Goal: Transaction & Acquisition: Purchase product/service

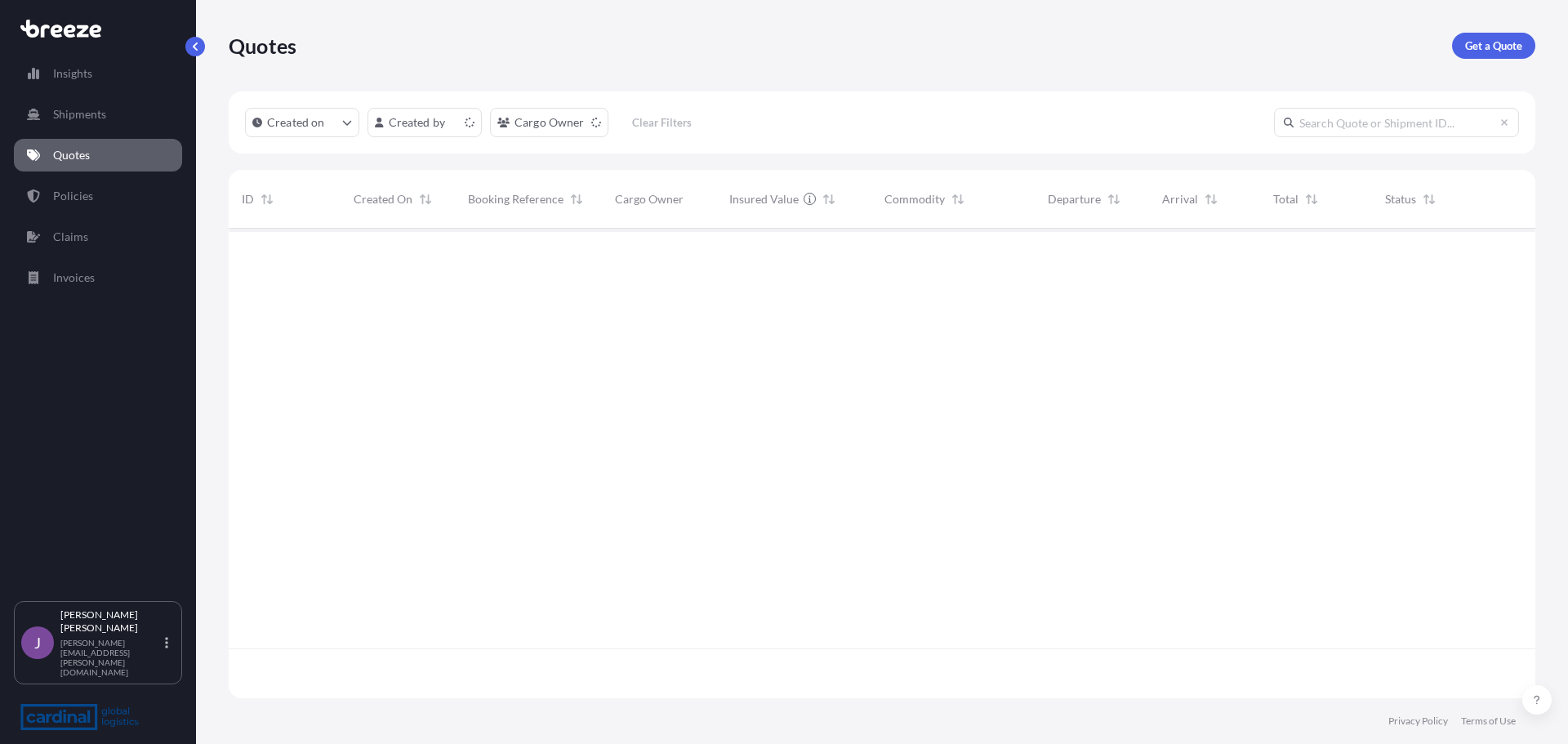
scroll to position [466, 1294]
click at [118, 143] on link "Quotes" at bounding box center [98, 155] width 168 height 32
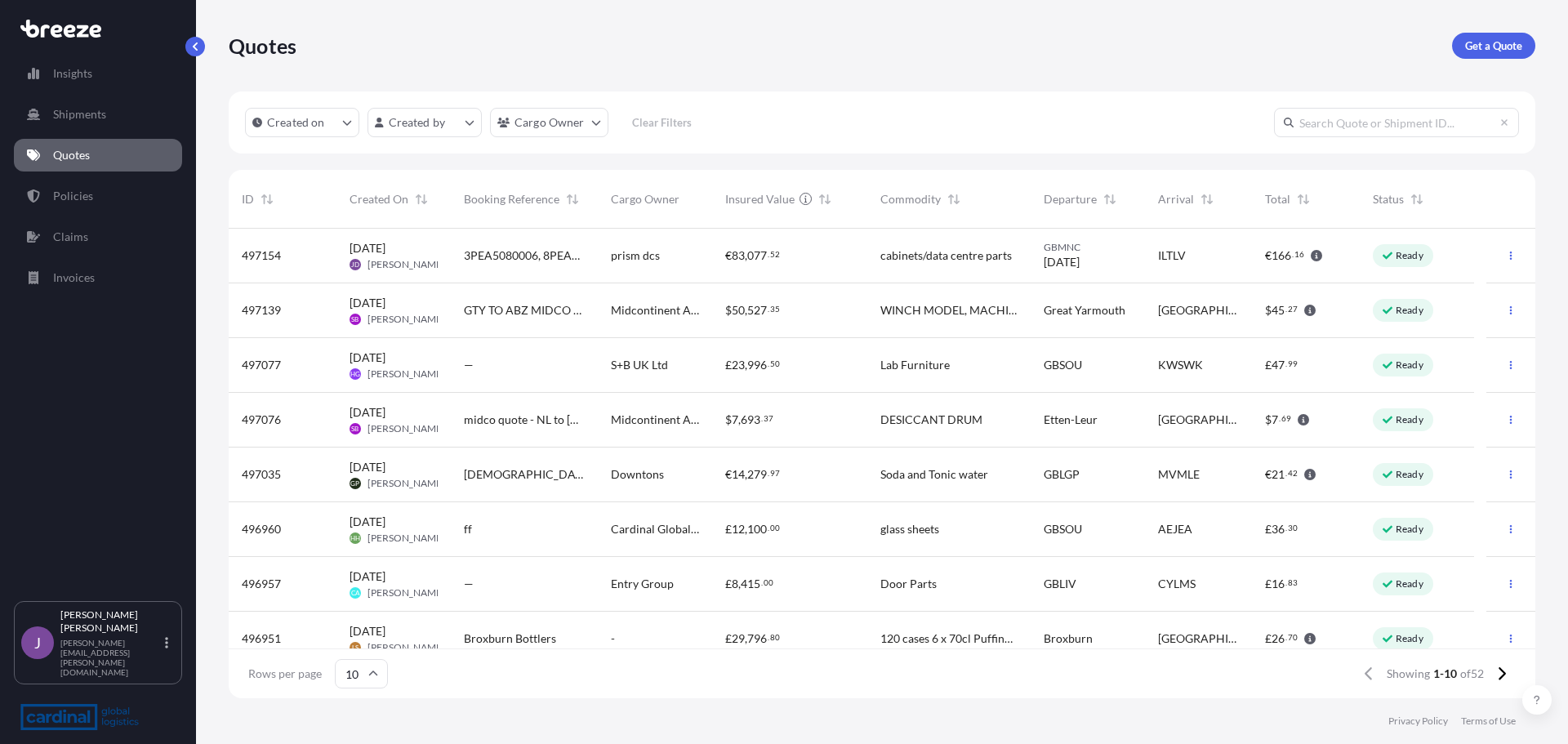
click at [629, 250] on span "prism dcs" at bounding box center [635, 255] width 49 height 17
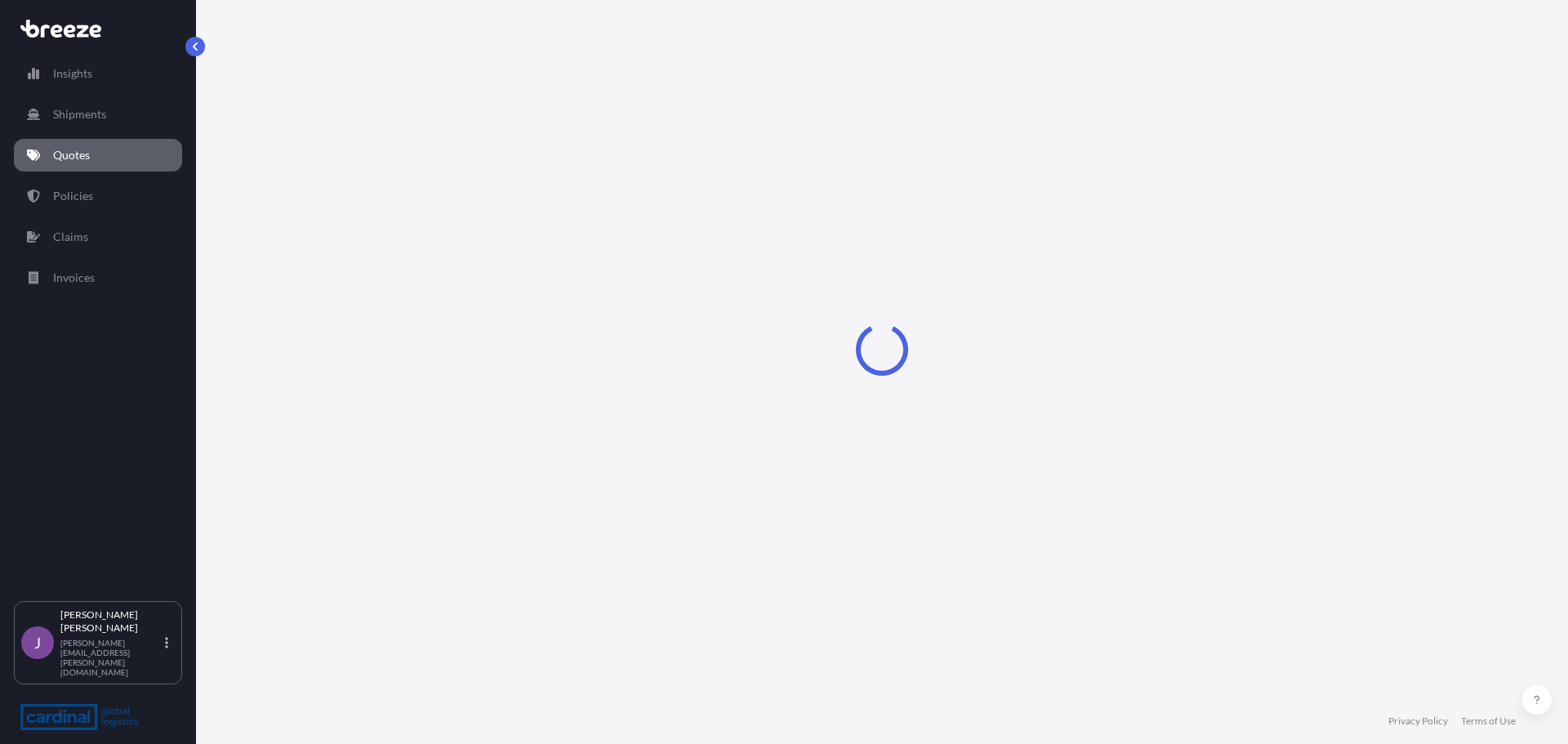
select select "Road"
select select "Air"
select select "Road"
select select "1"
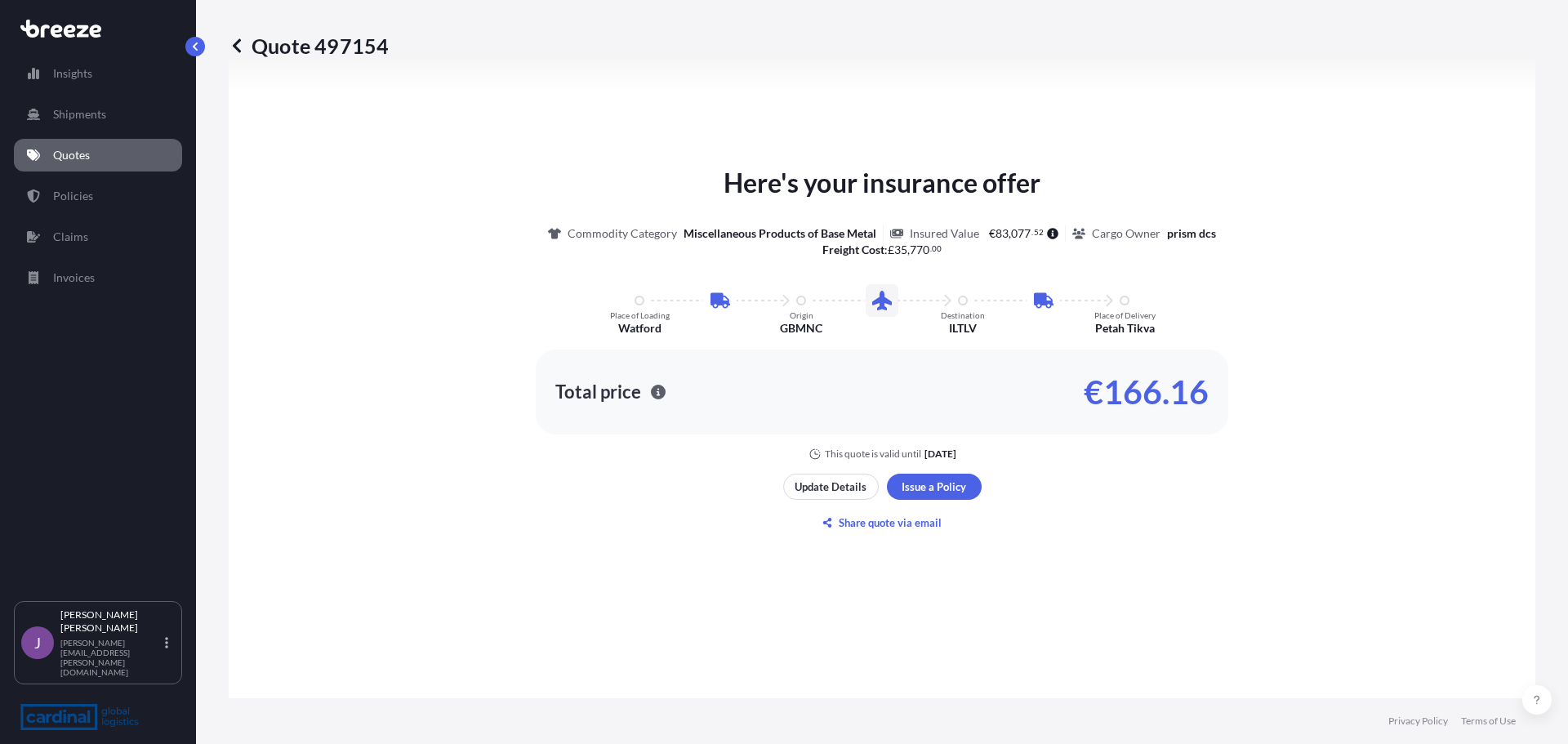
scroll to position [907, 0]
click at [1101, 574] on div "Here's your insurance offer Commodity Category Miscellaneous Products of Base M…" at bounding box center [882, 350] width 1261 height 999
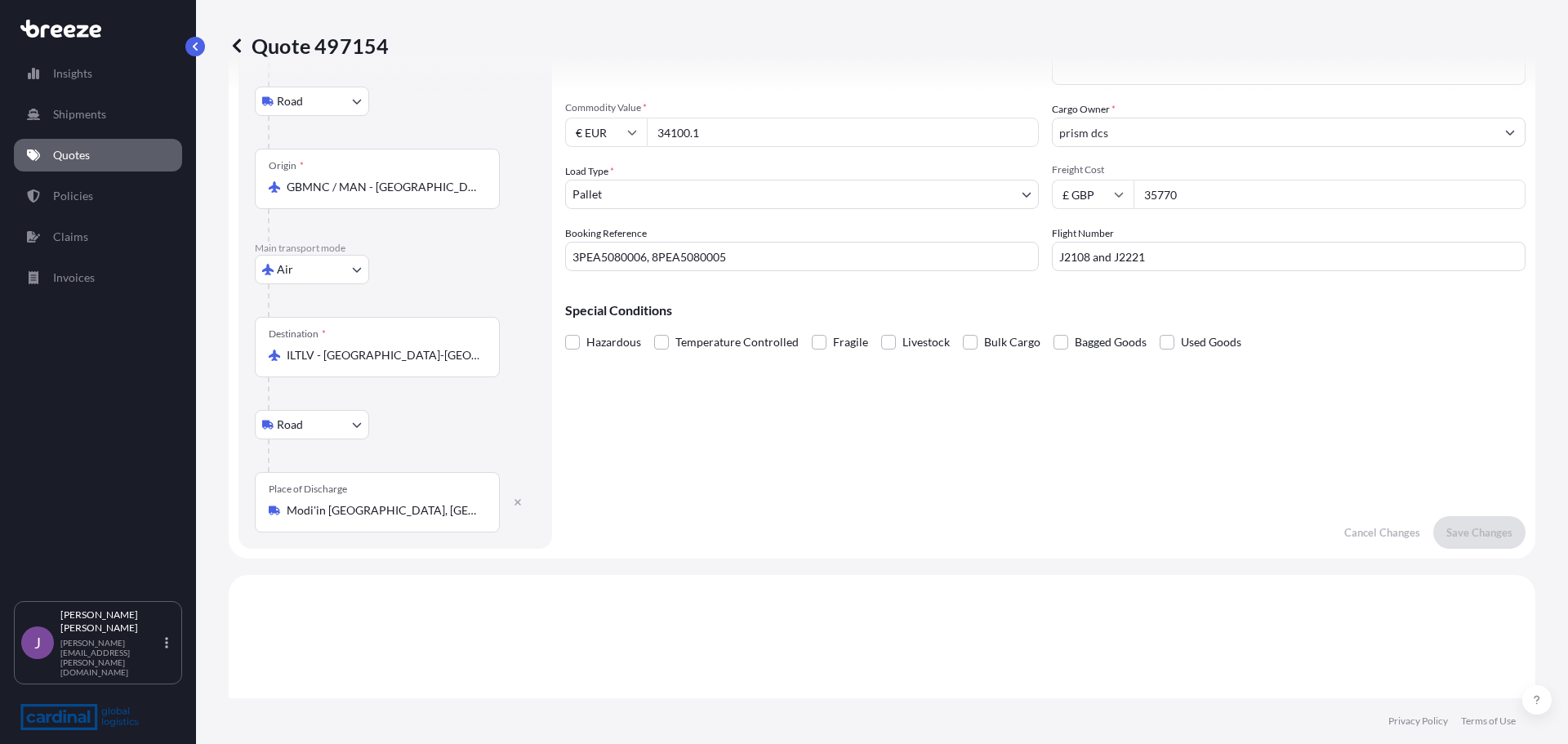
scroll to position [0, 0]
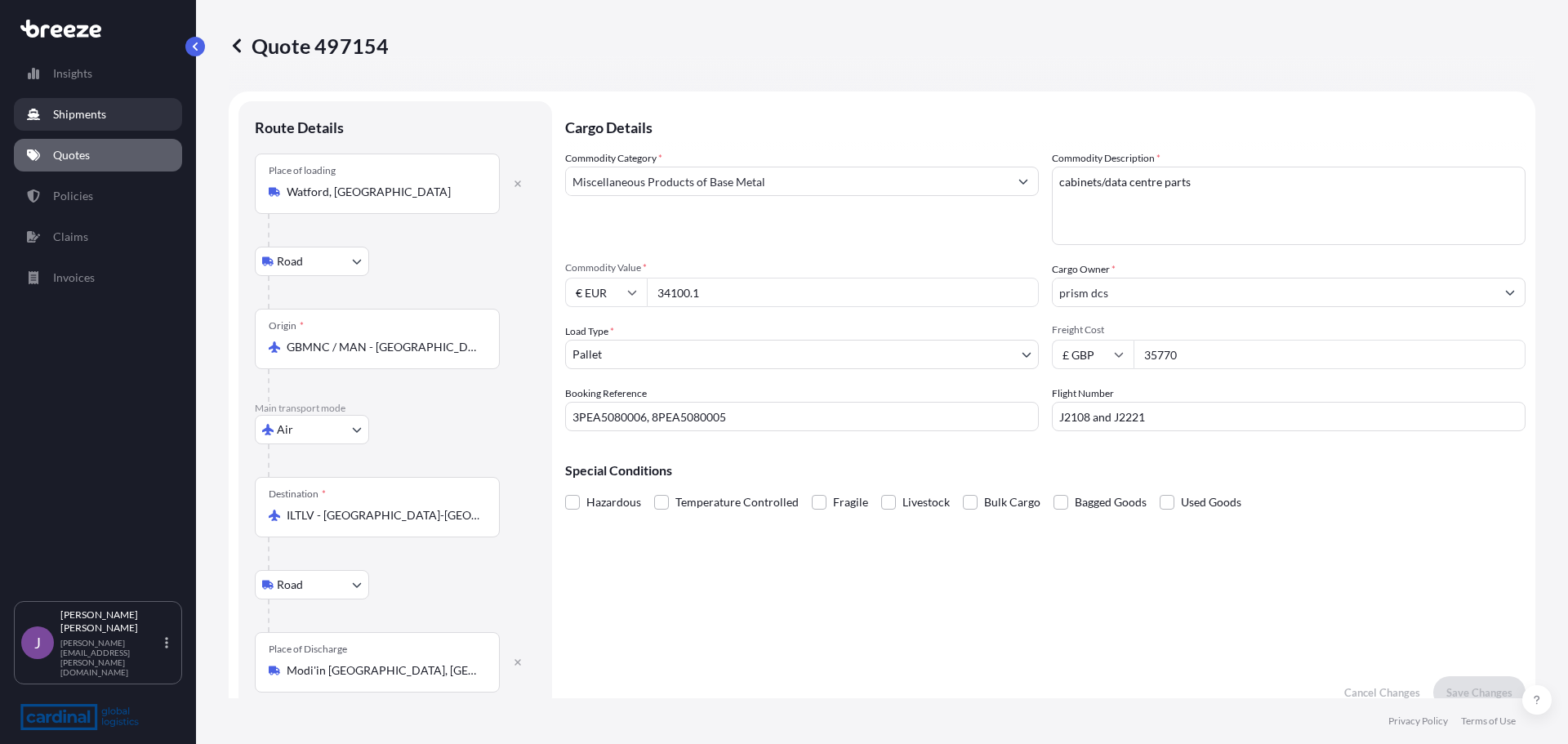
click at [55, 129] on link "Shipments" at bounding box center [98, 114] width 168 height 32
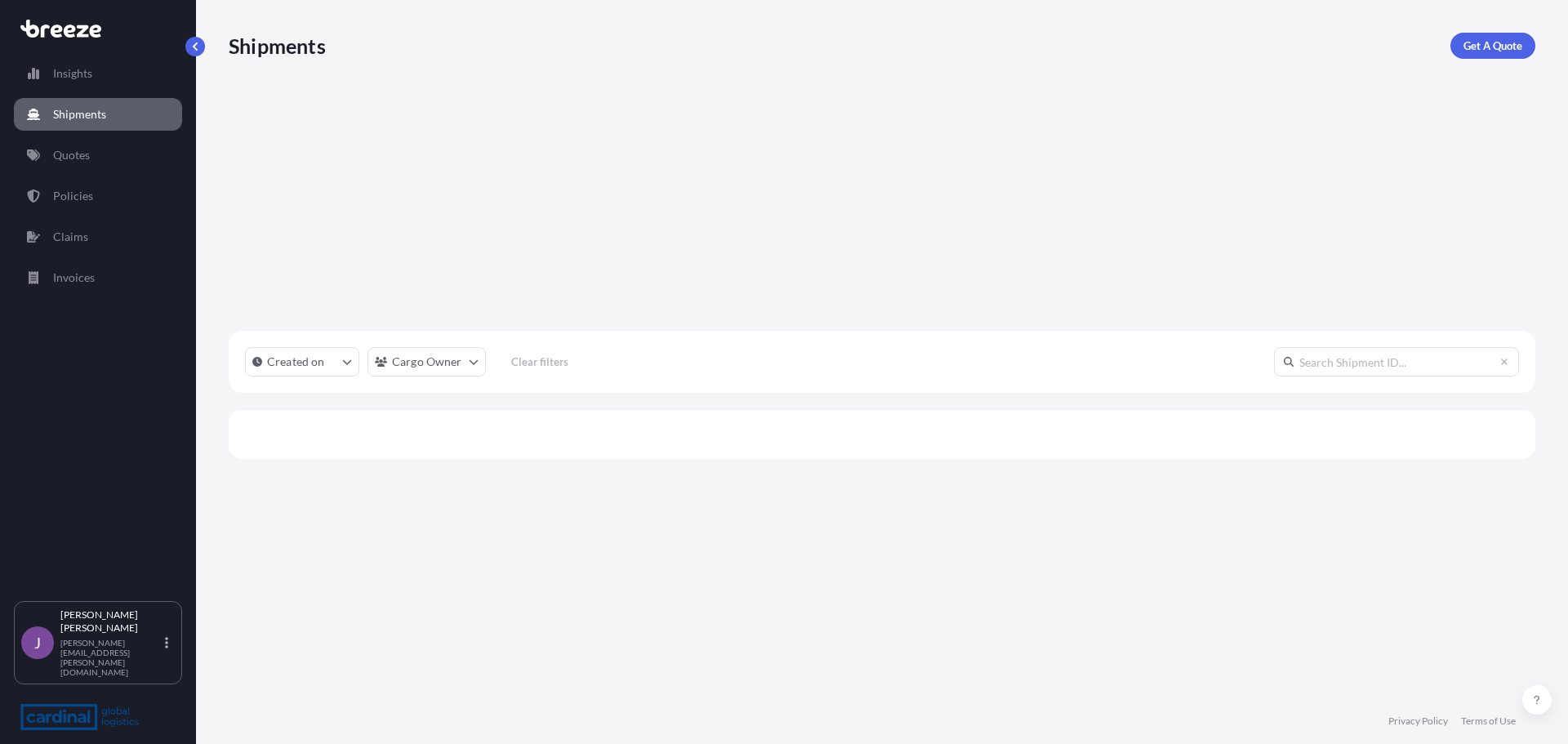
scroll to position [466, 1294]
click at [83, 211] on link "Policies" at bounding box center [98, 195] width 168 height 32
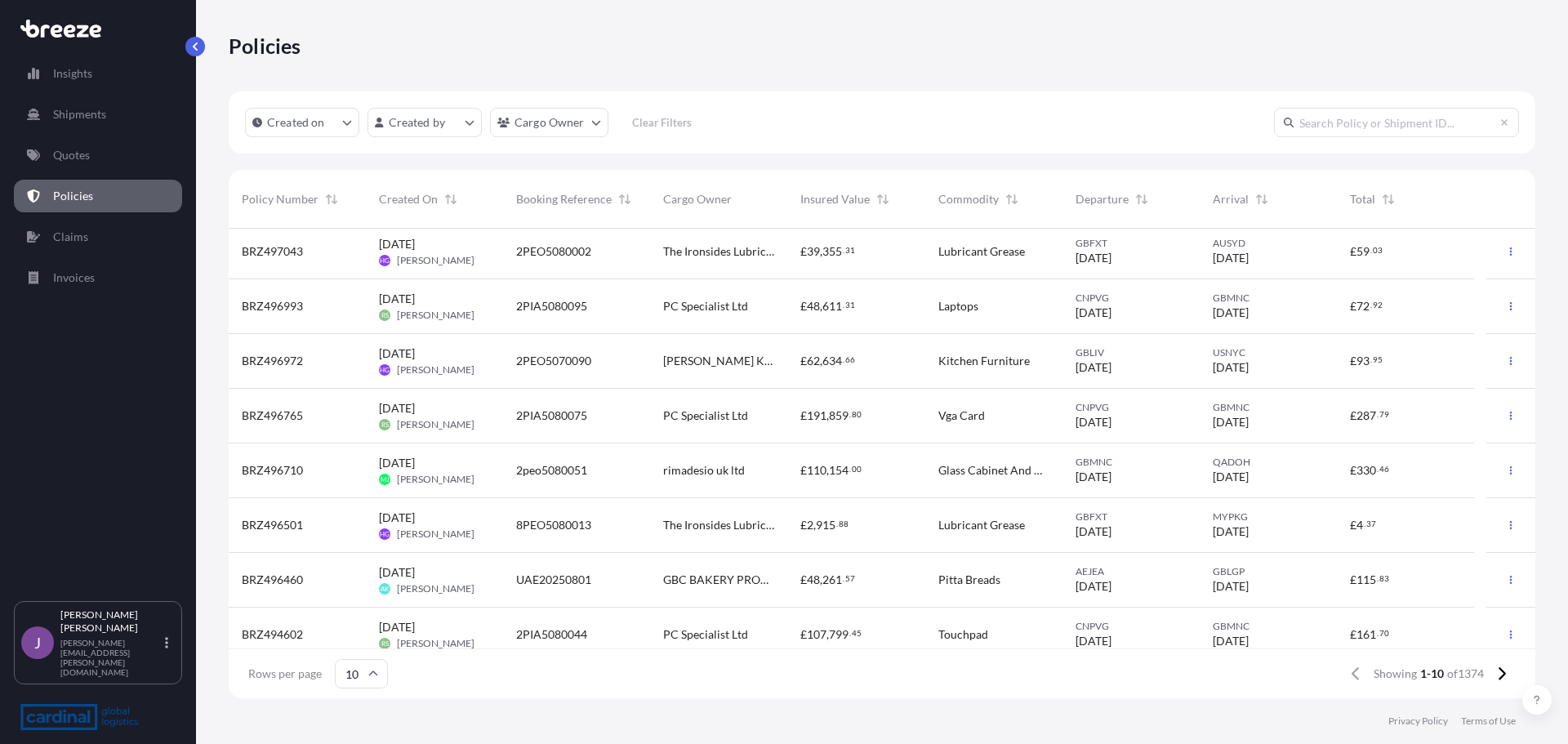
scroll to position [128, 0]
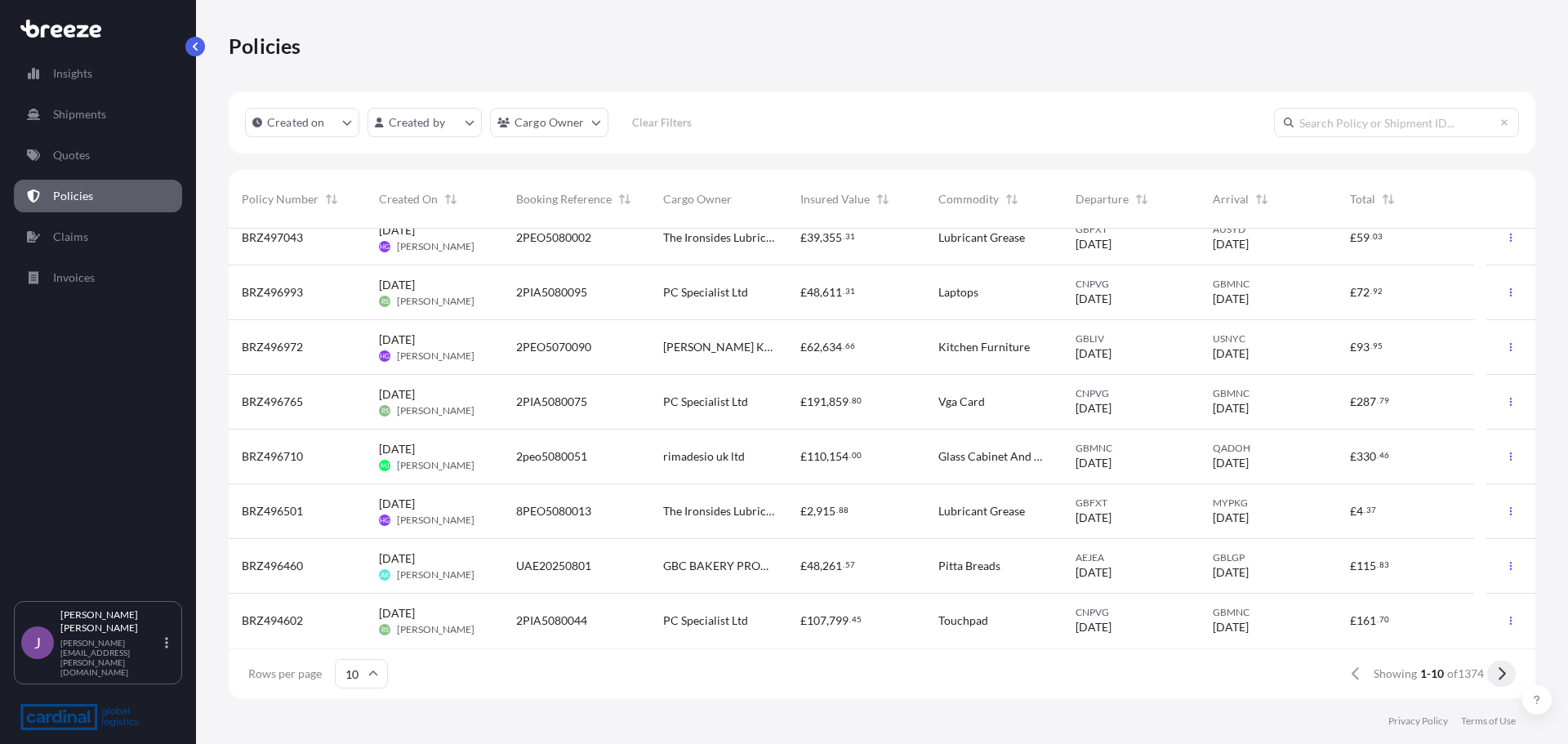
click at [1505, 677] on icon at bounding box center [1502, 673] width 9 height 15
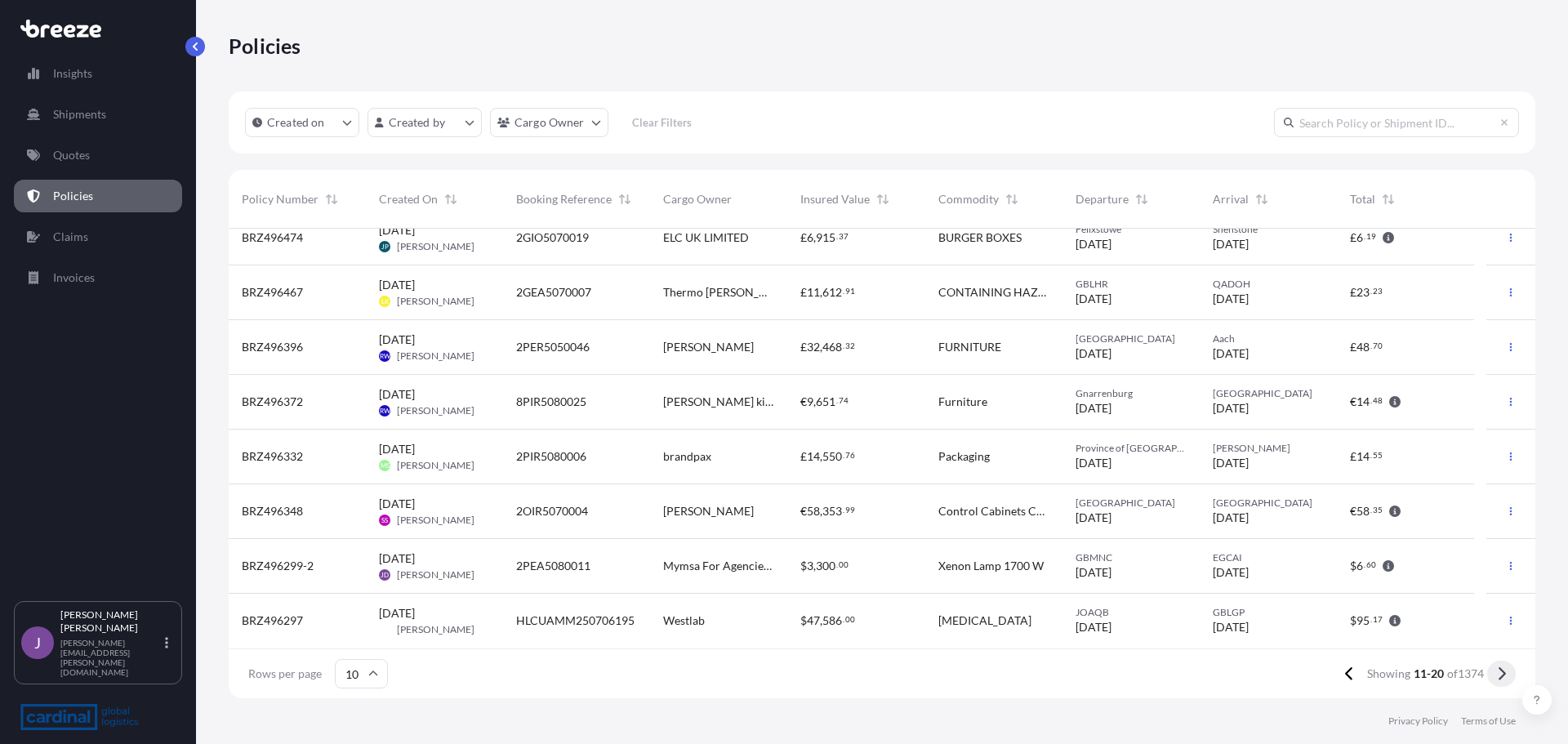
click at [1504, 667] on icon at bounding box center [1502, 673] width 9 height 15
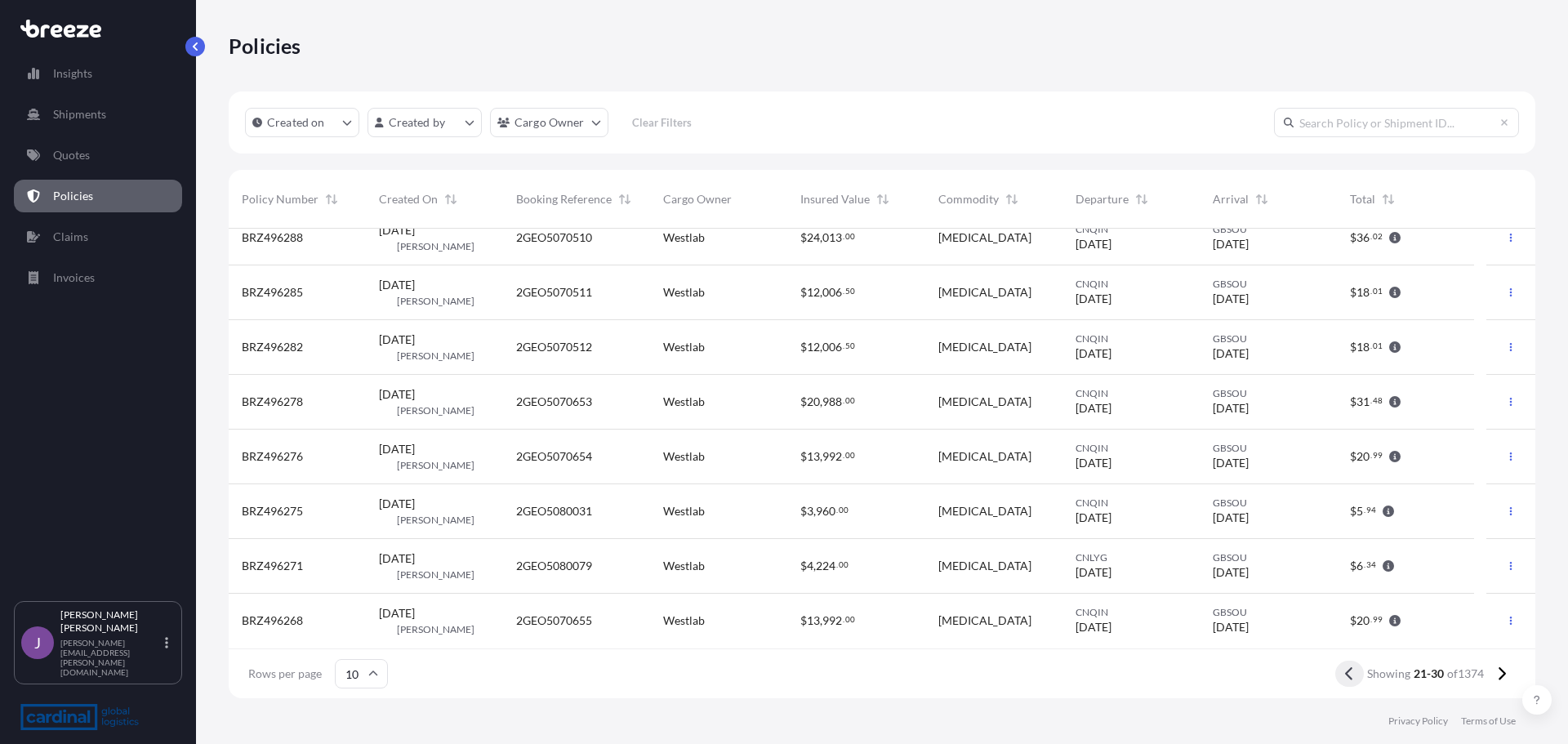
click at [1344, 682] on button at bounding box center [1349, 673] width 29 height 26
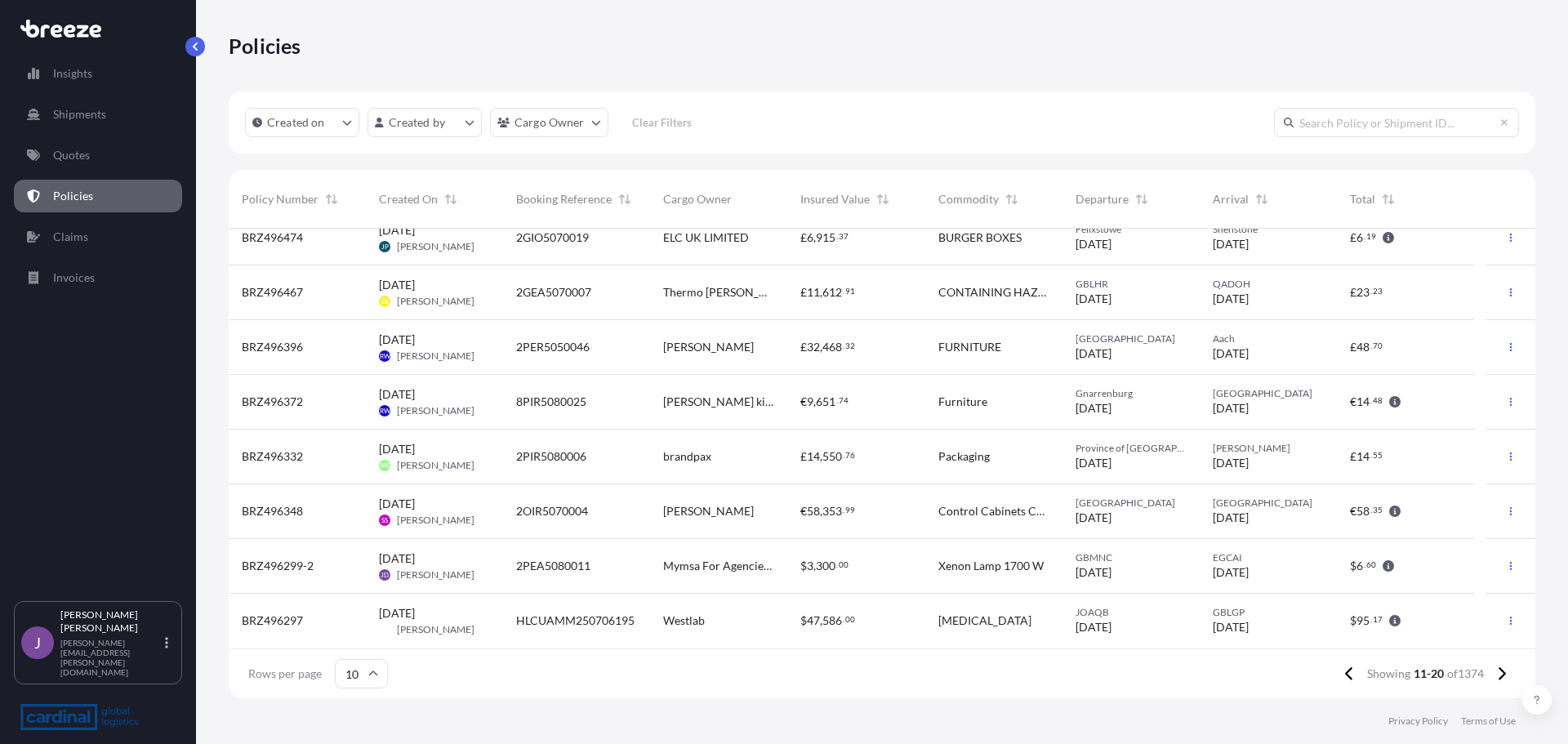
scroll to position [0, 0]
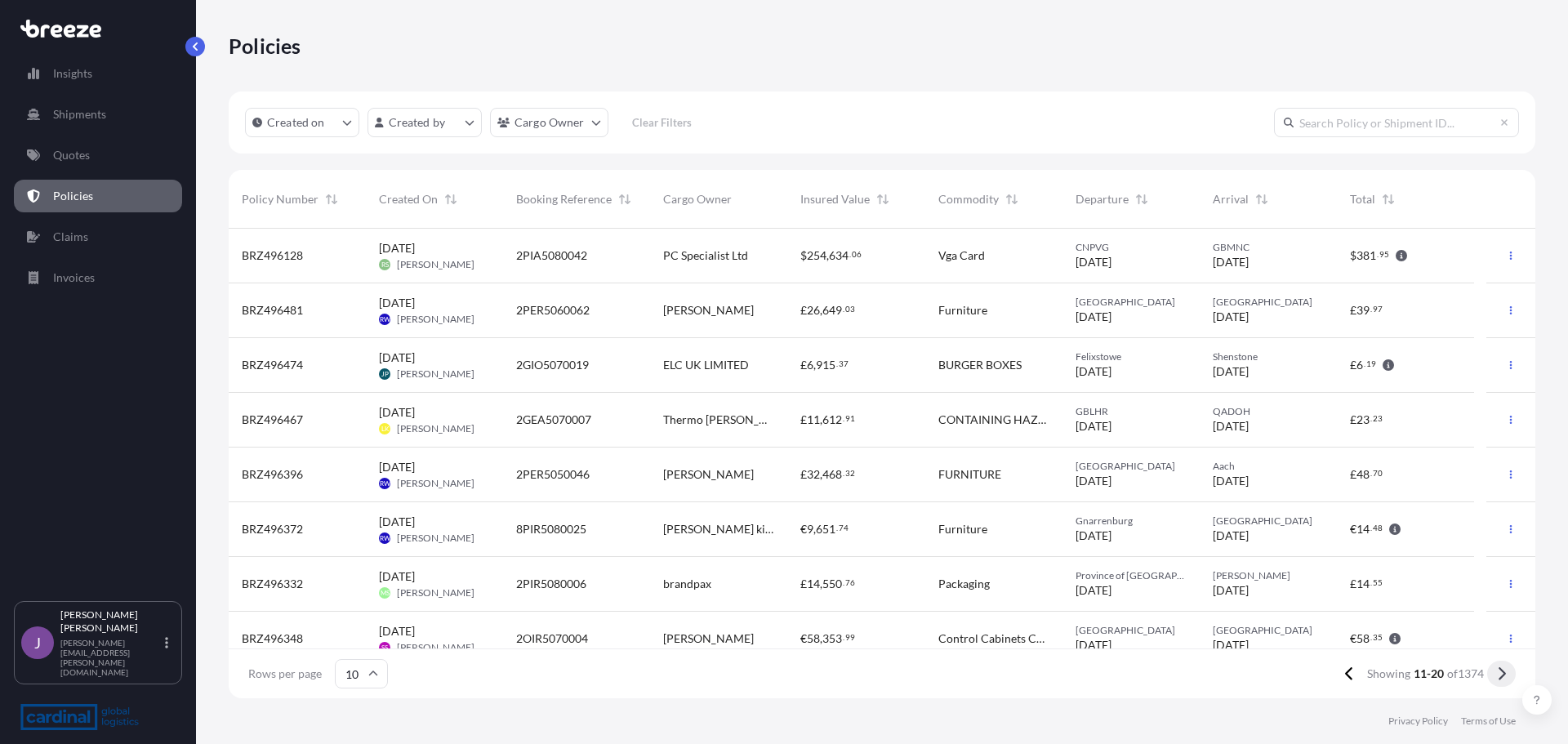
click at [1505, 681] on button at bounding box center [1501, 673] width 29 height 26
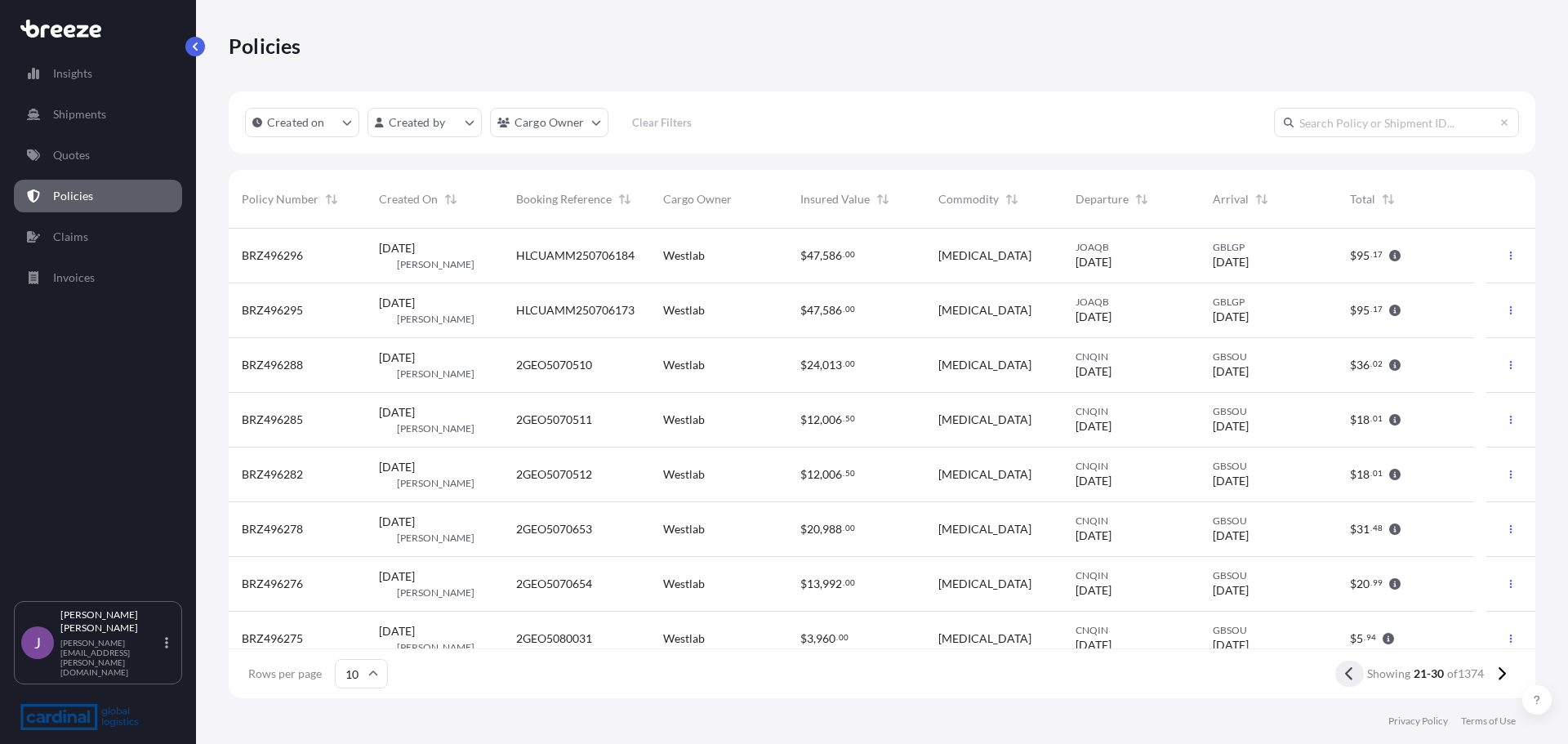
click at [1360, 676] on button at bounding box center [1349, 673] width 29 height 26
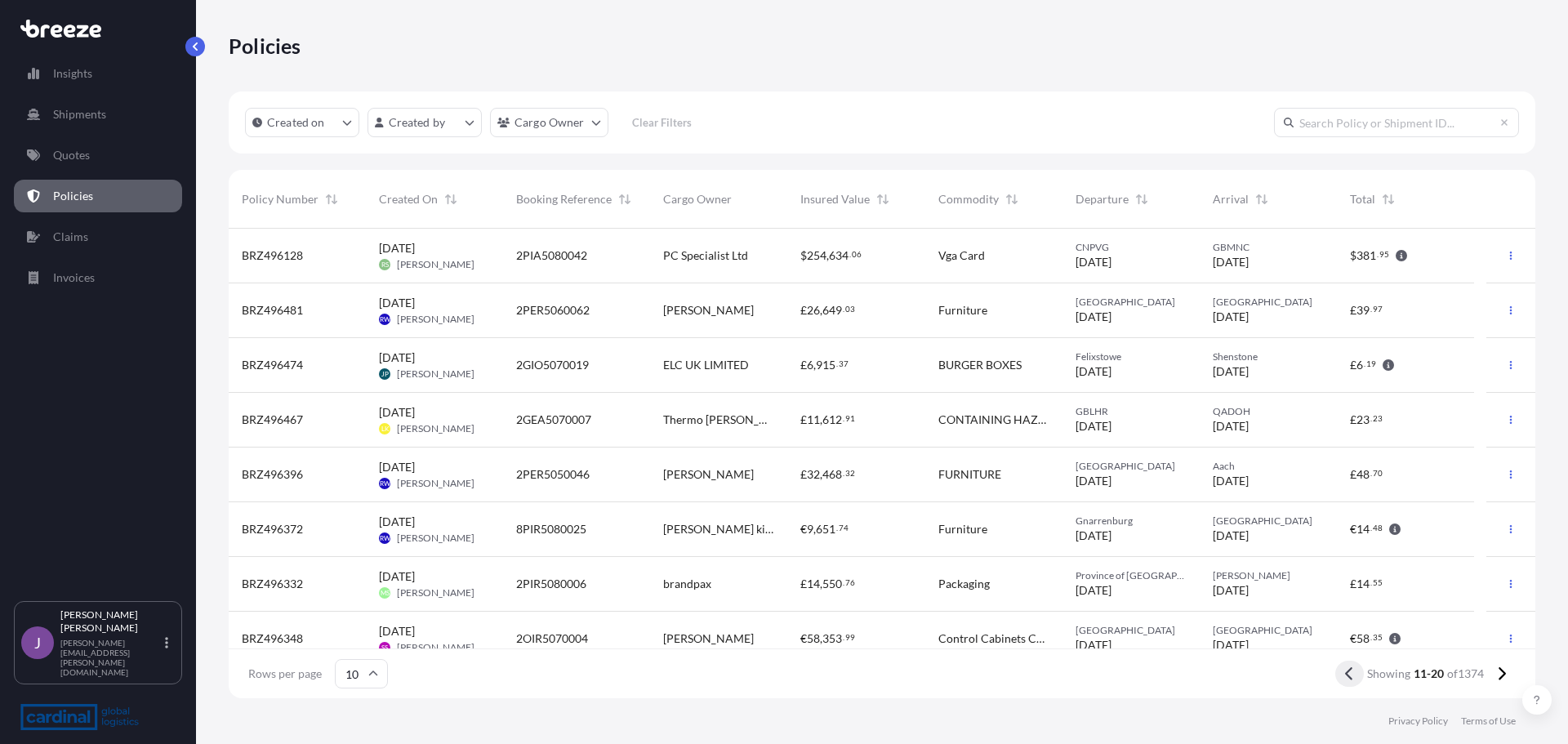
click at [1351, 671] on icon at bounding box center [1349, 673] width 9 height 15
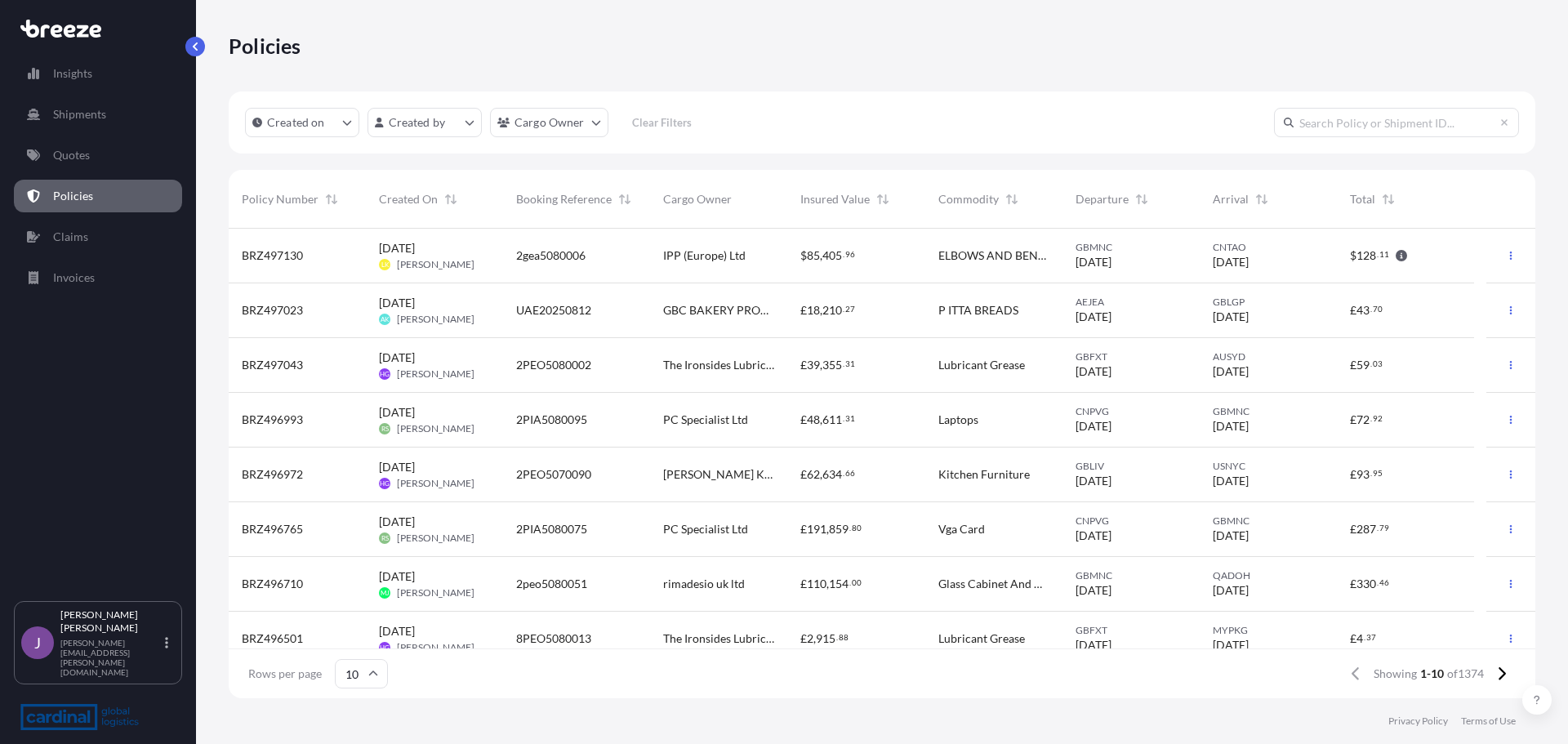
click at [78, 191] on p "Policies" at bounding box center [73, 196] width 40 height 17
click at [455, 127] on html "Insights Shipments Quotes Policies Claims Invoices J [PERSON_NAME] [PERSON_NAME…" at bounding box center [784, 372] width 1568 height 744
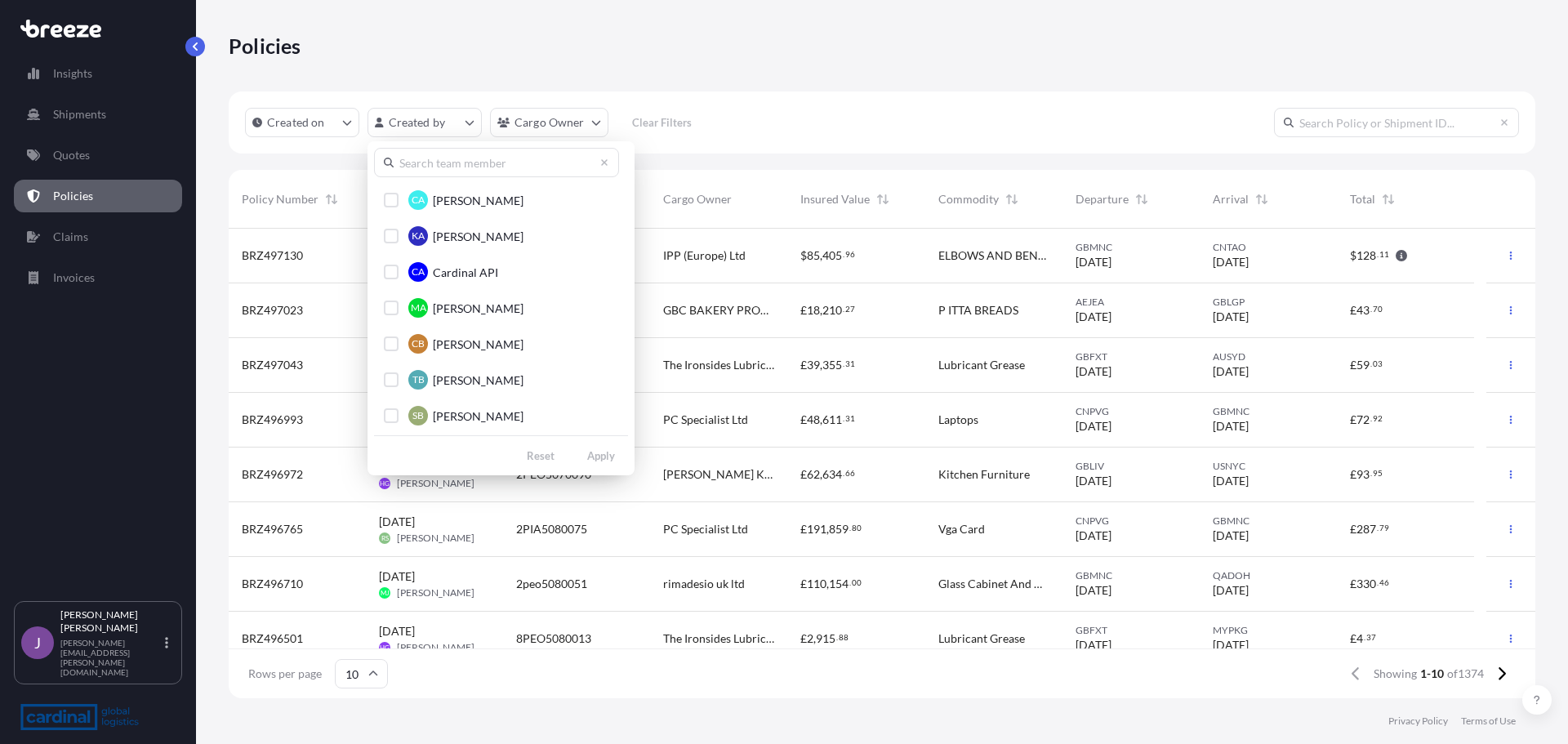
click at [78, 163] on html "Insights Shipments Quotes Policies Claims Invoices J [PERSON_NAME] [PERSON_NAME…" at bounding box center [784, 372] width 1568 height 744
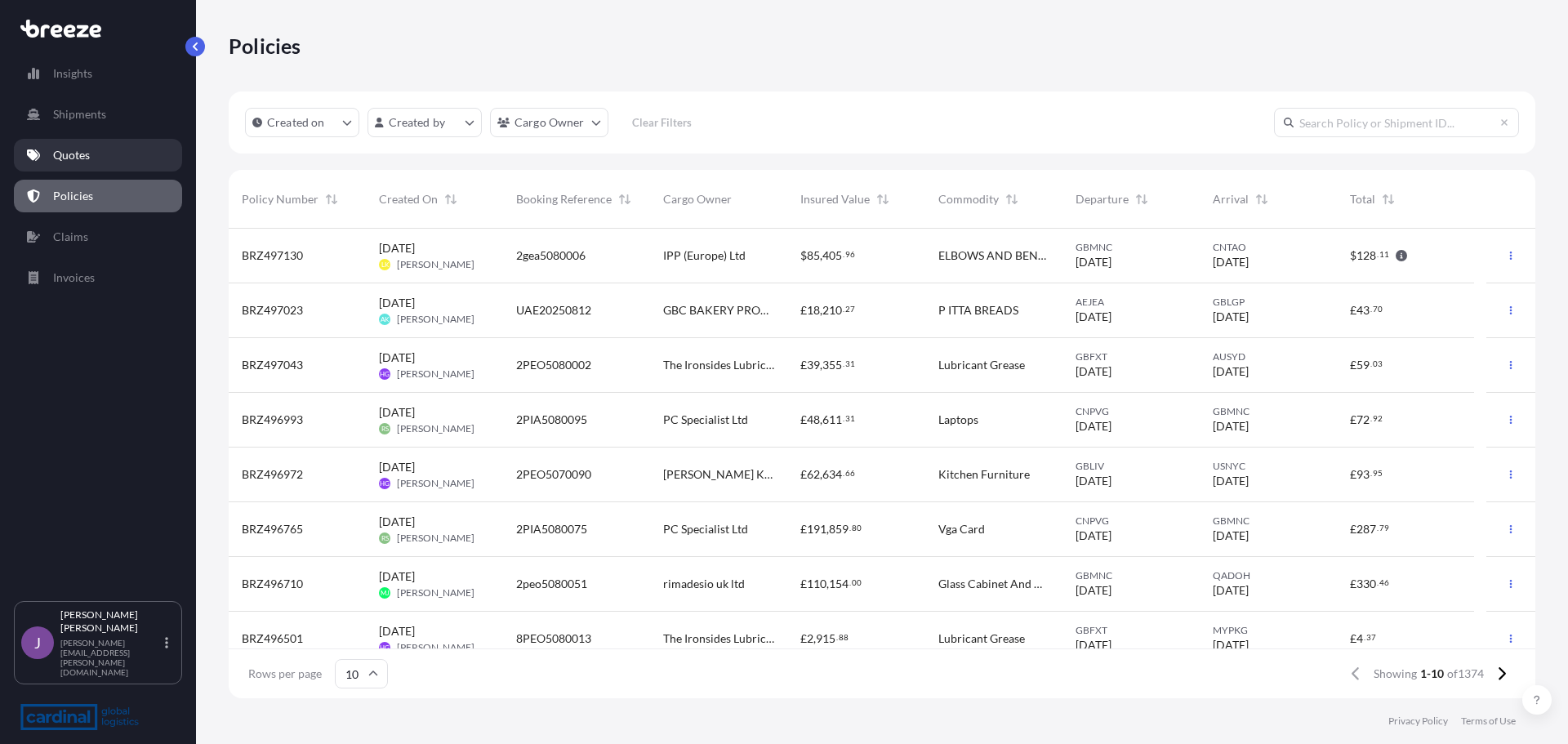
click at [78, 163] on link "Quotes" at bounding box center [98, 155] width 168 height 32
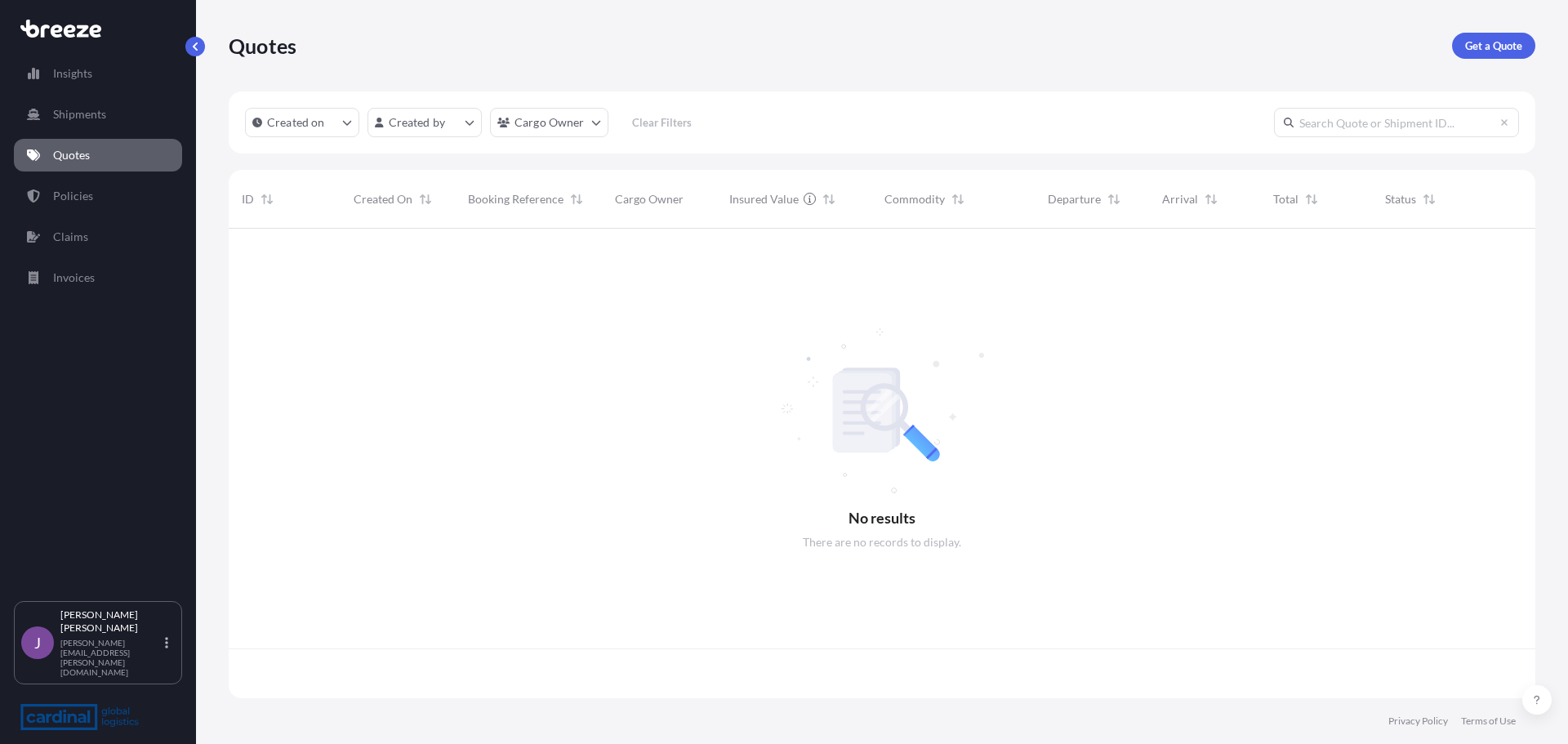
scroll to position [466, 1294]
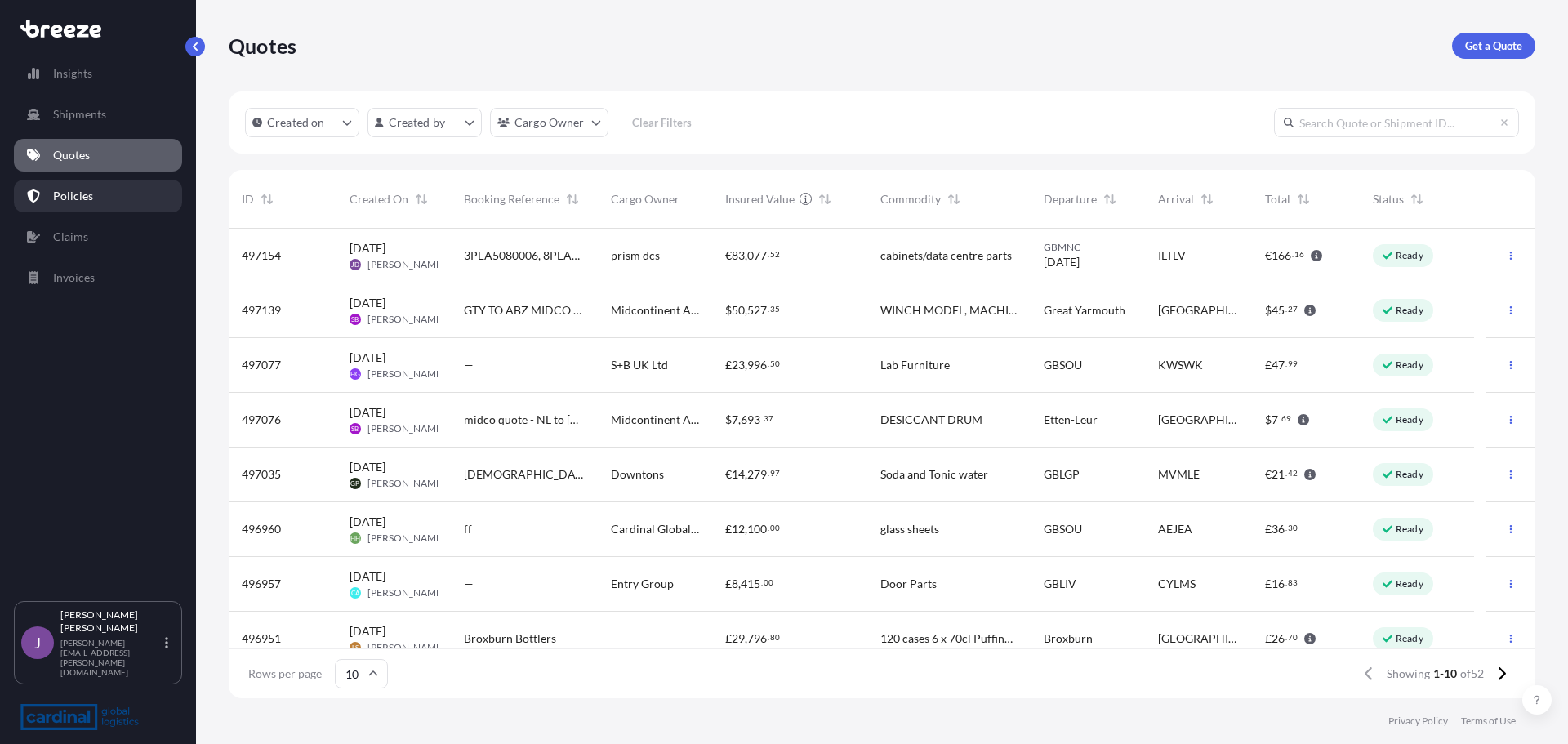
click at [103, 191] on link "Policies" at bounding box center [98, 195] width 168 height 32
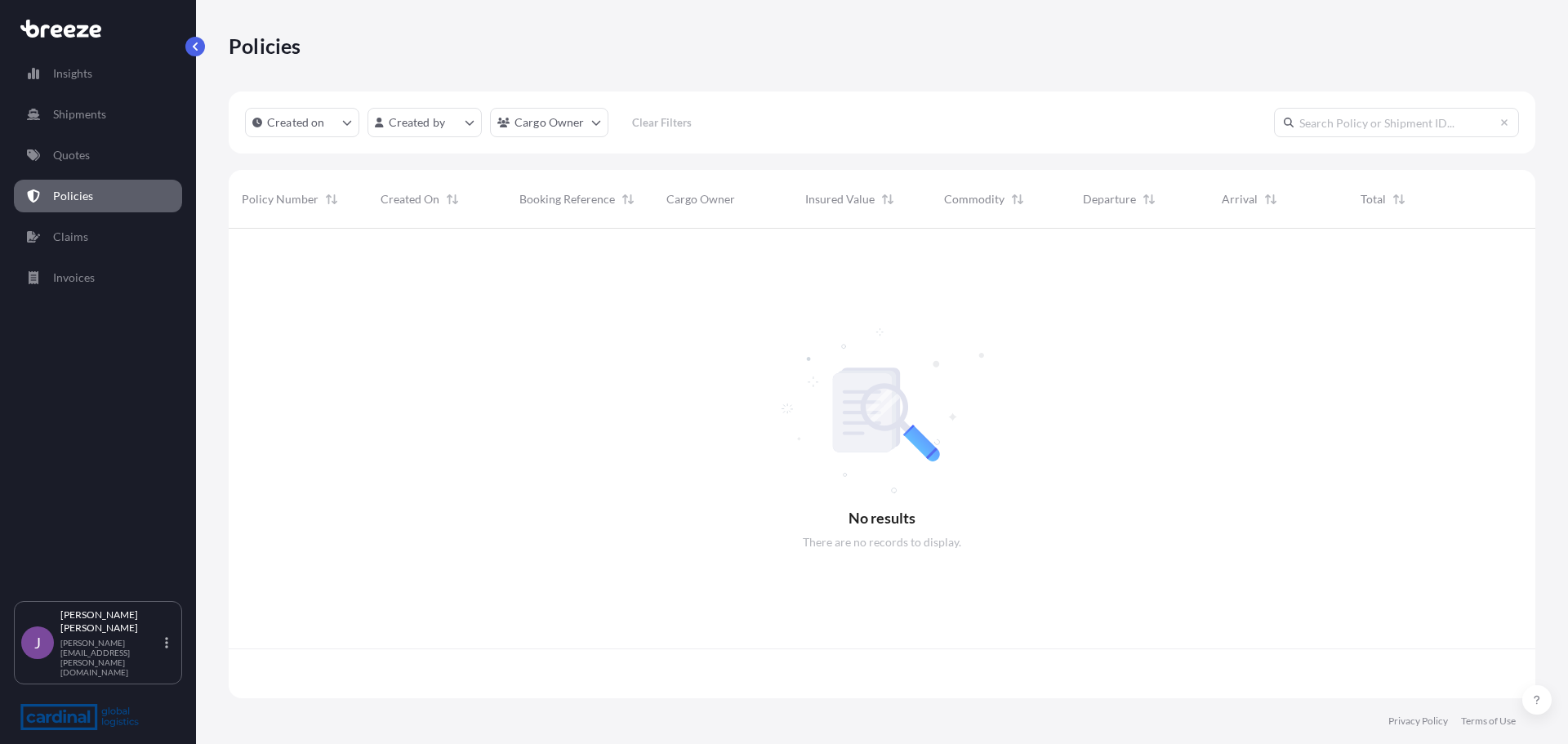
scroll to position [466, 1294]
click at [87, 123] on link "Shipments" at bounding box center [98, 114] width 168 height 32
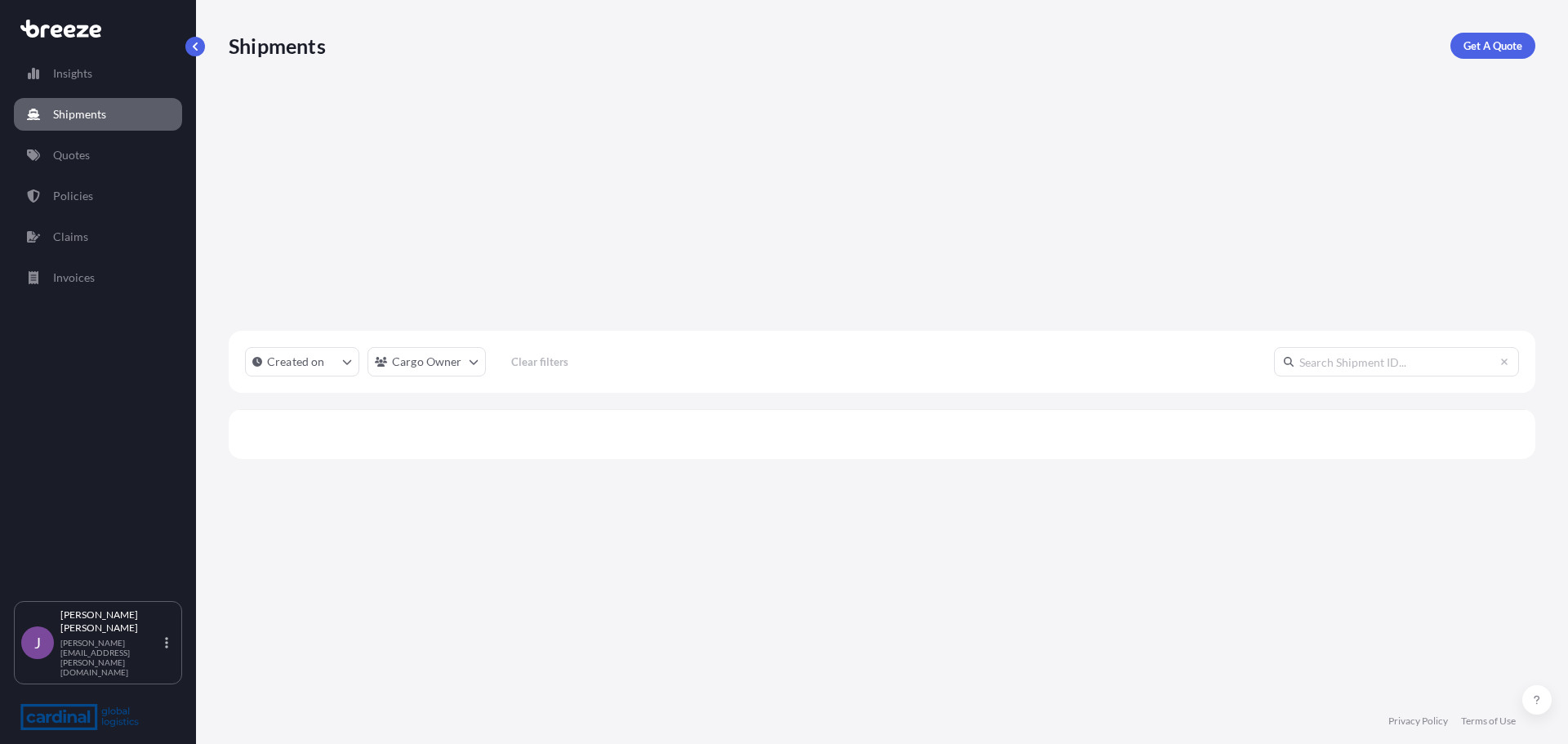
scroll to position [466, 1294]
click at [80, 202] on p "Policies" at bounding box center [73, 196] width 40 height 17
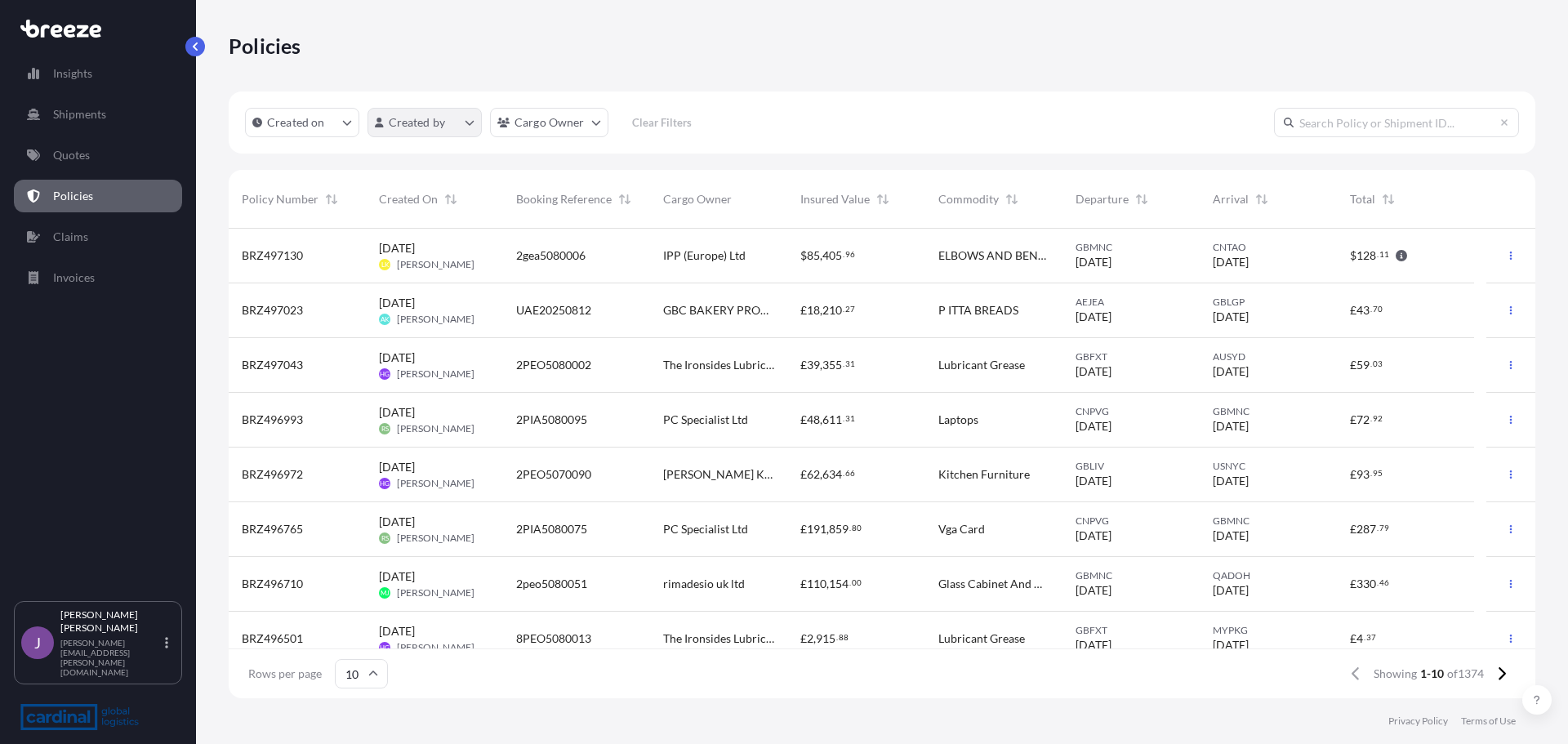
click at [450, 127] on html "Insights Shipments Quotes Policies Claims Invoices J [PERSON_NAME] [PERSON_NAME…" at bounding box center [784, 372] width 1568 height 744
click at [554, 117] on html "Insights Shipments Quotes Policies Claims Invoices J [PERSON_NAME] [PERSON_NAME…" at bounding box center [784, 372] width 1568 height 744
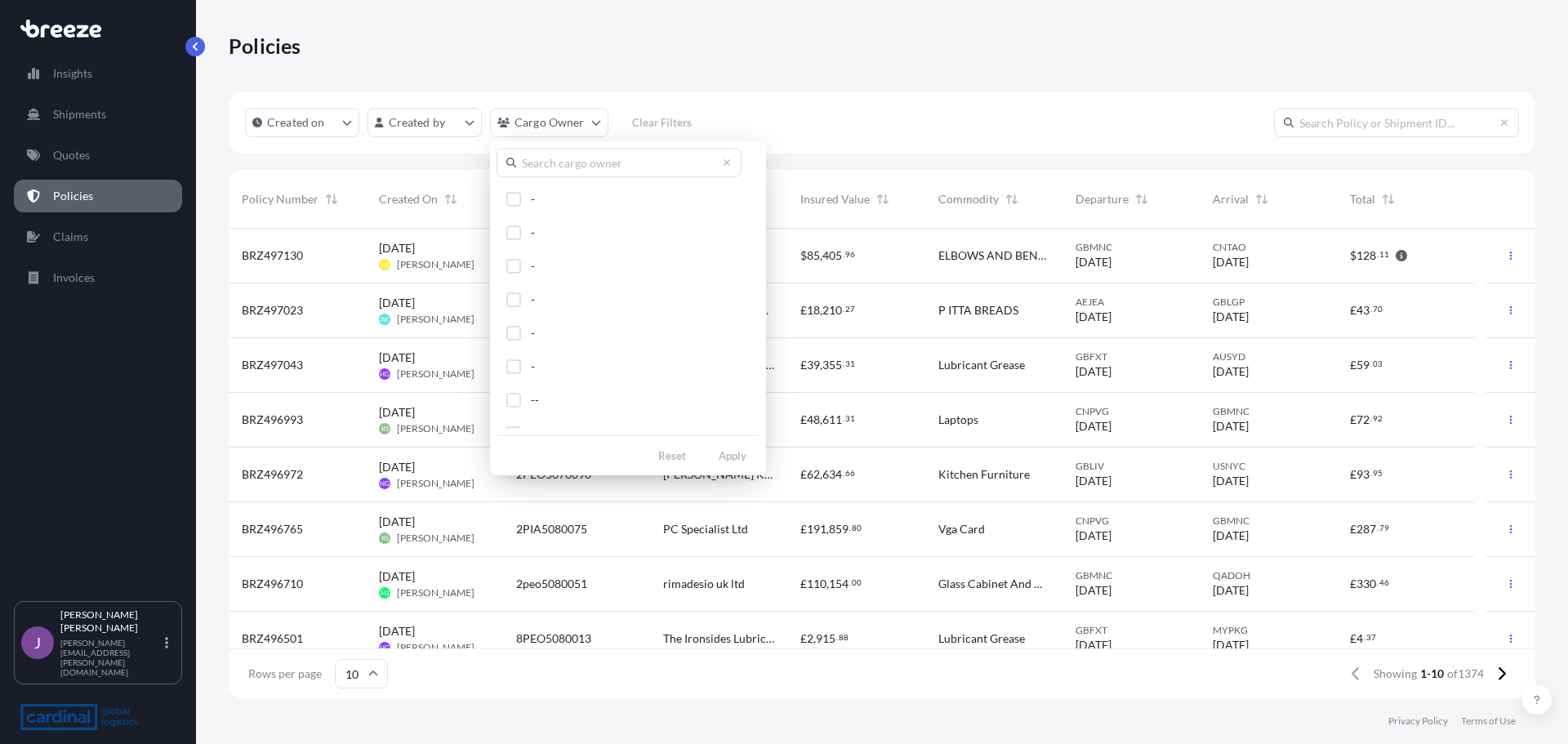
click at [541, 163] on input "text" at bounding box center [619, 163] width 245 height 30
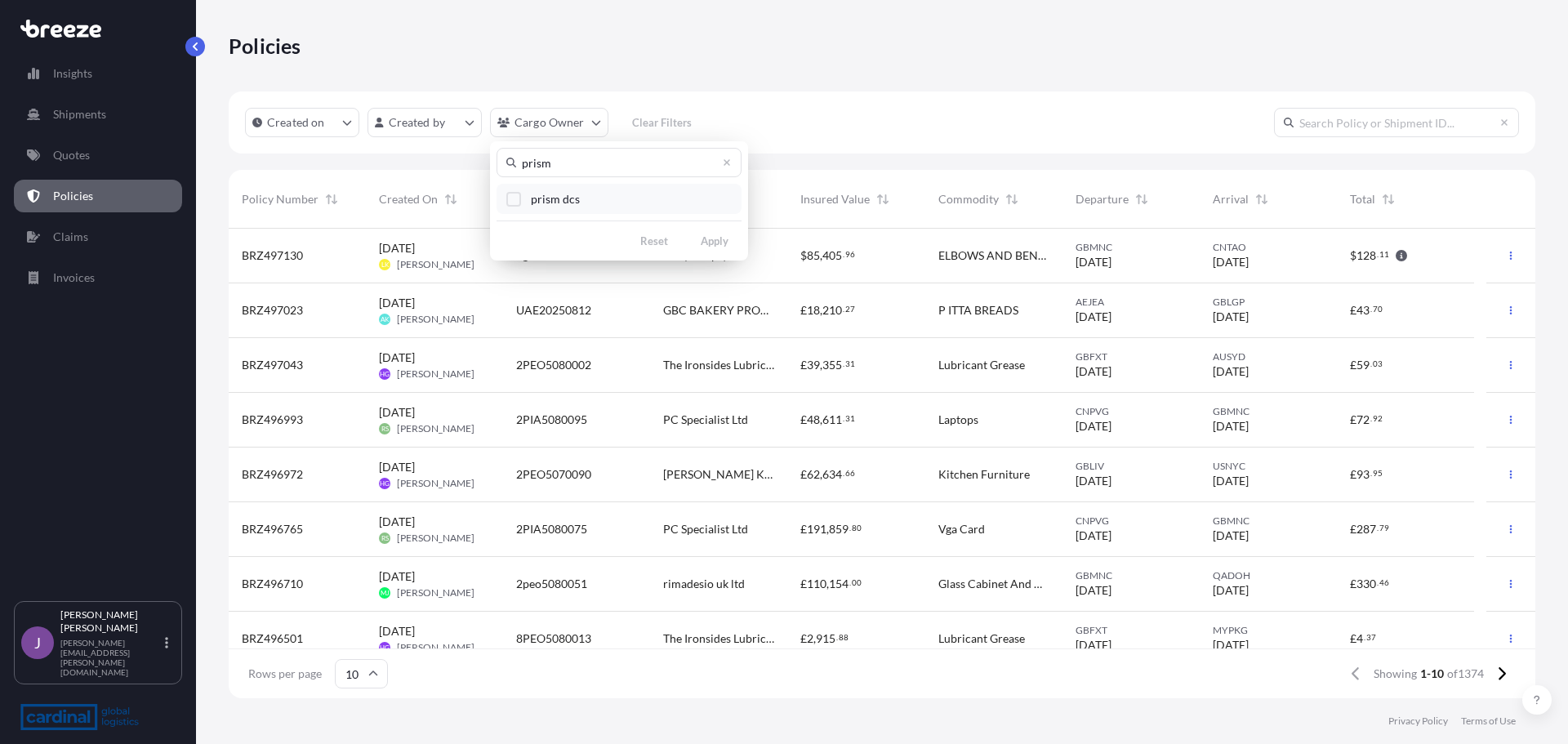
type input "prism"
click at [561, 191] on span "prism dcs" at bounding box center [555, 199] width 49 height 17
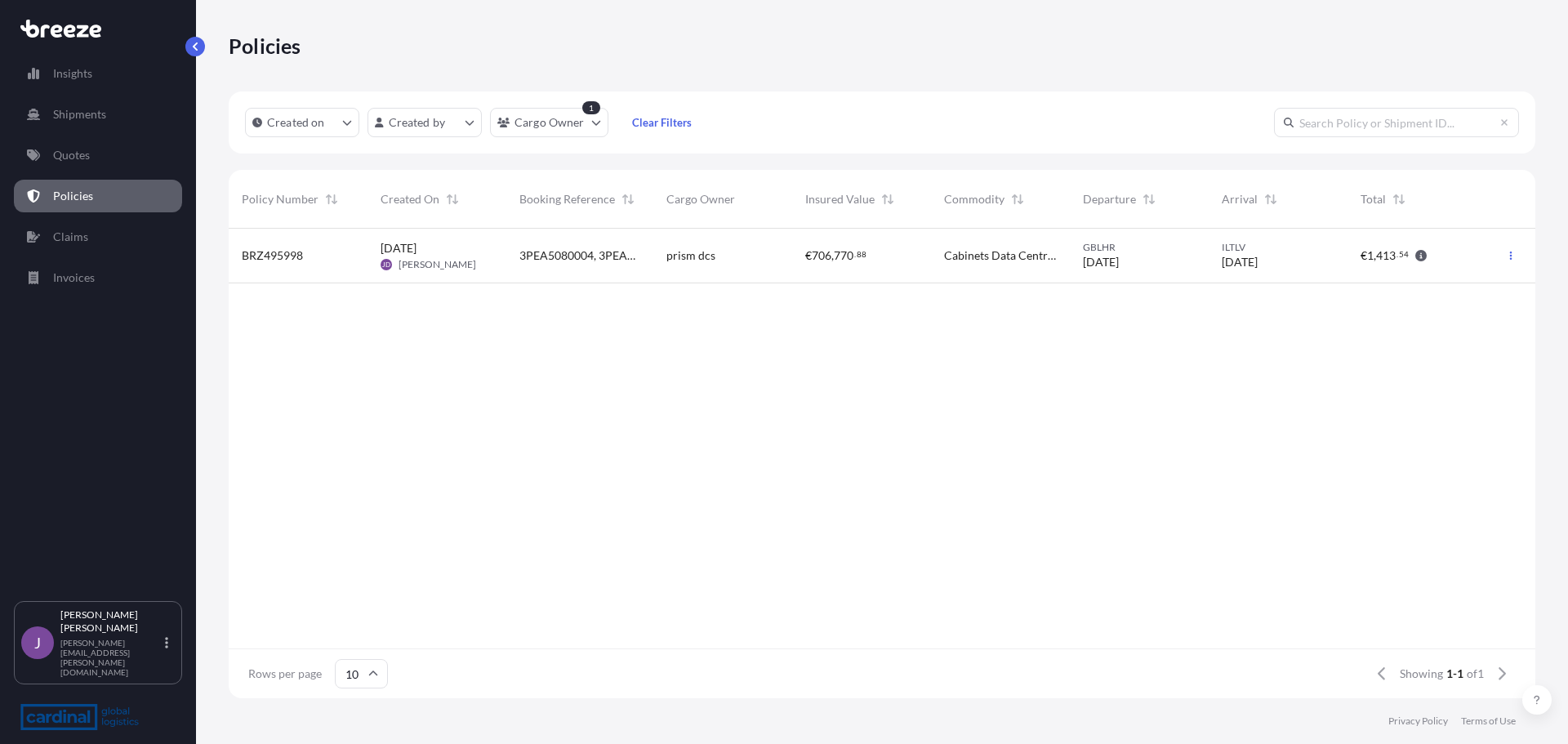
click at [710, 248] on span "prism dcs" at bounding box center [691, 255] width 49 height 17
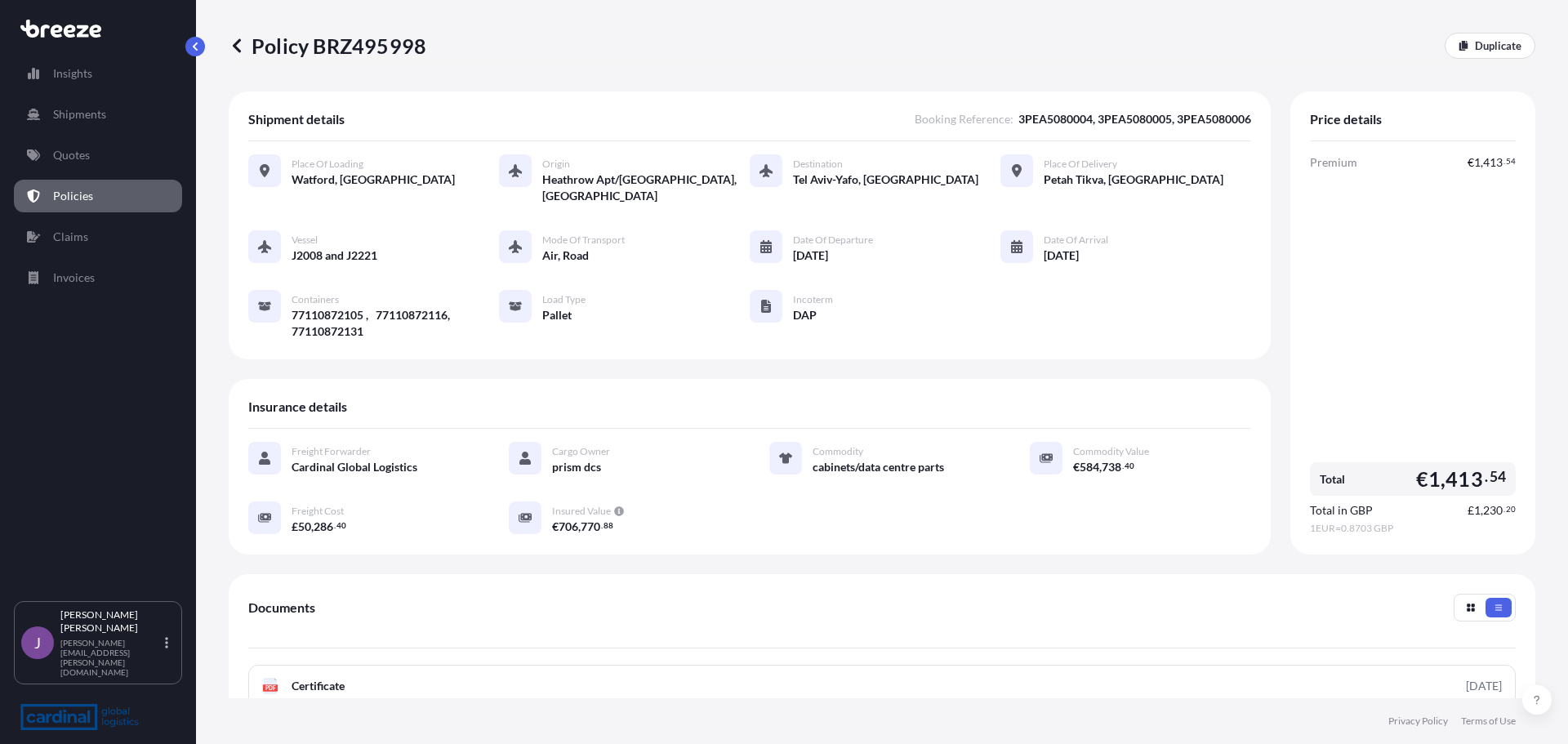
click at [76, 198] on p "Policies" at bounding box center [73, 196] width 40 height 17
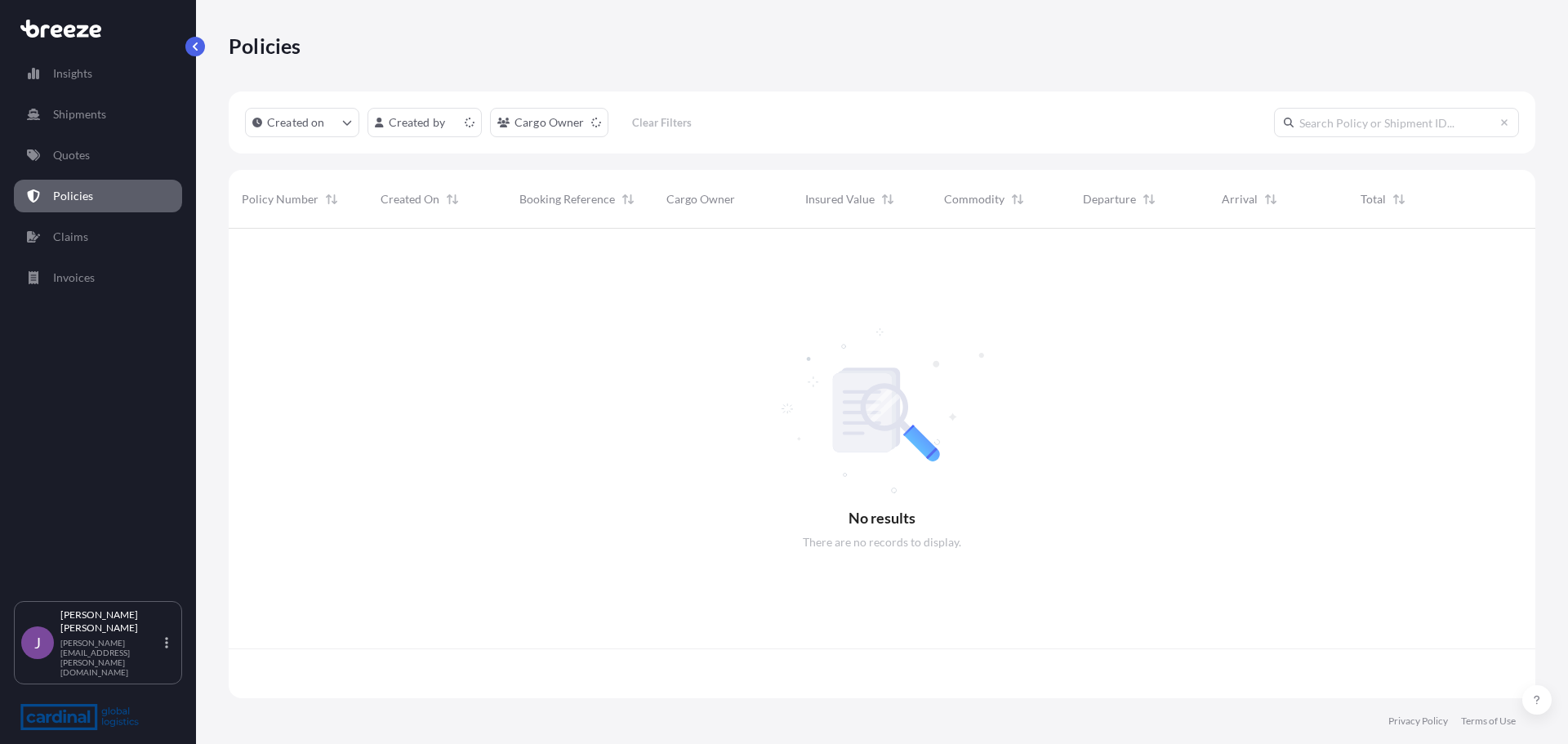
scroll to position [466, 1294]
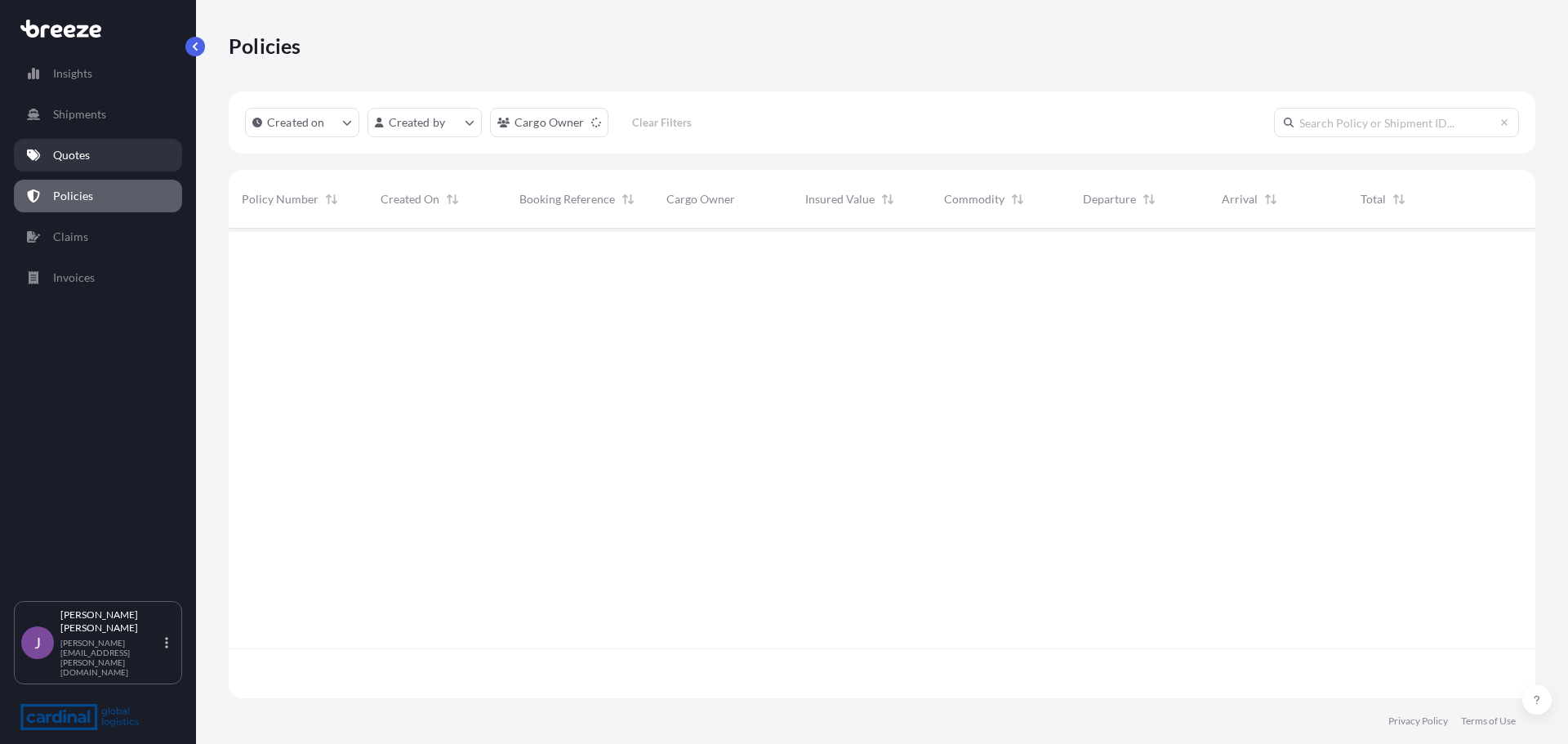
click at [79, 148] on p "Quotes" at bounding box center [72, 155] width 37 height 17
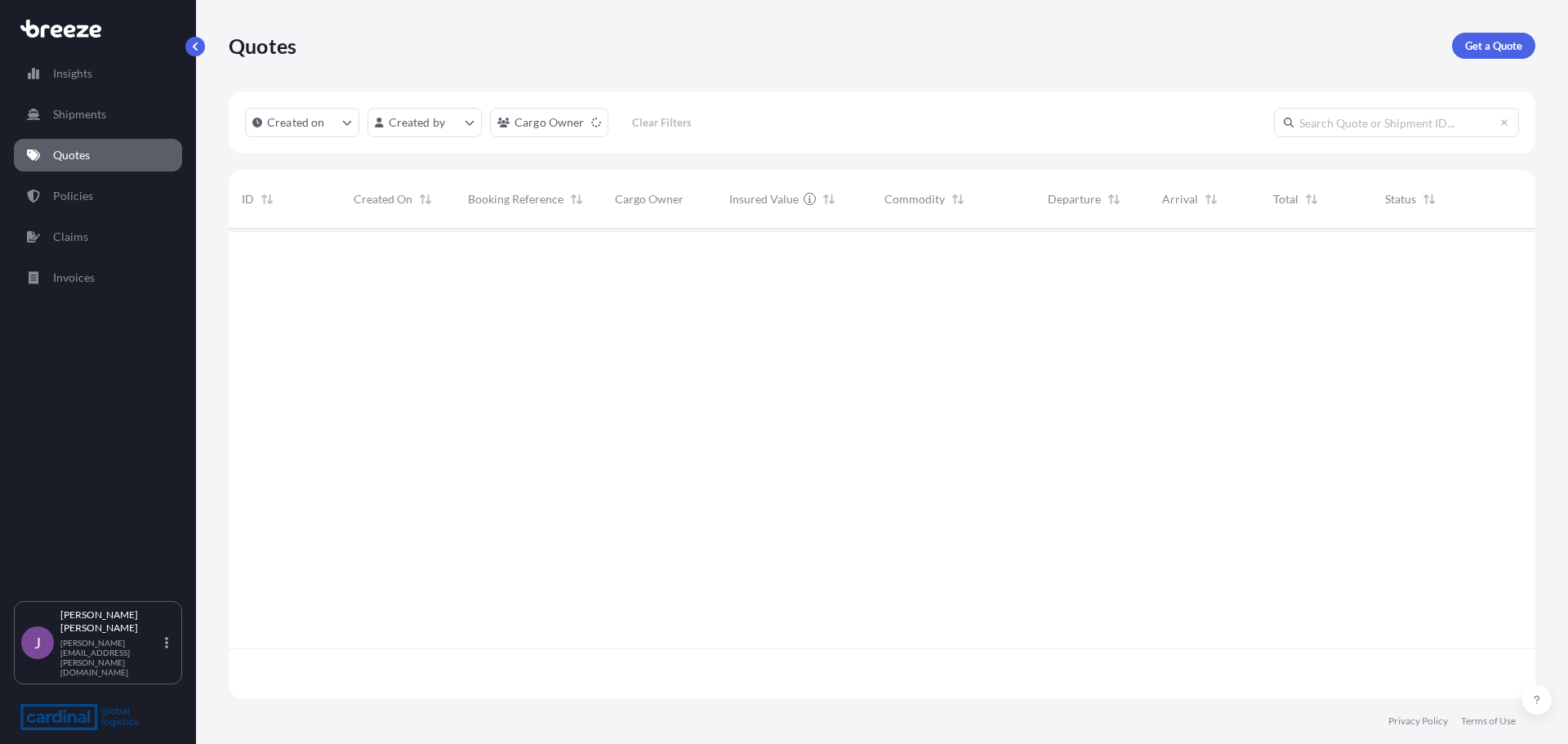
scroll to position [466, 1294]
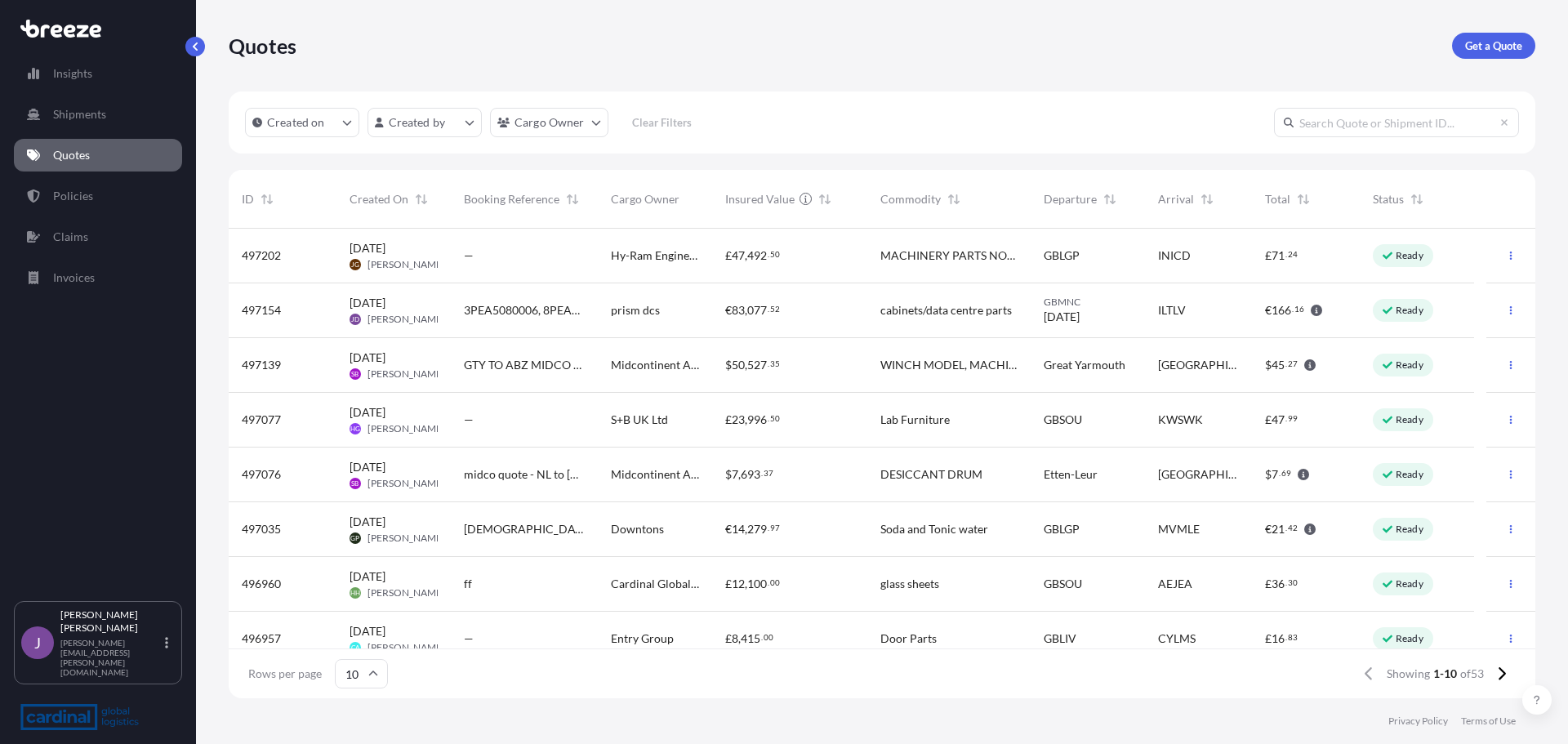
click at [697, 300] on div "prism dcs" at bounding box center [655, 310] width 115 height 55
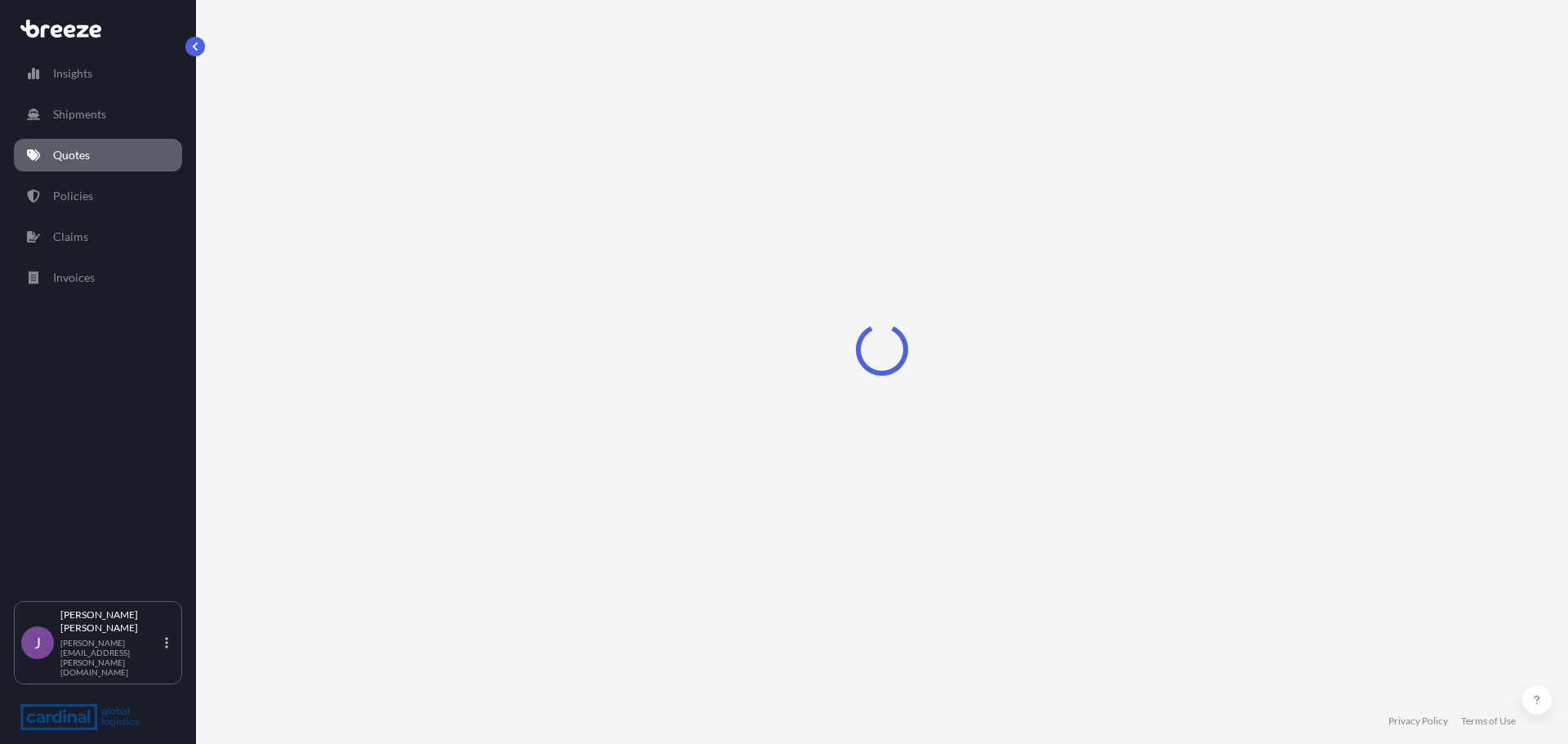
select select "Road"
select select "Air"
select select "Road"
select select "1"
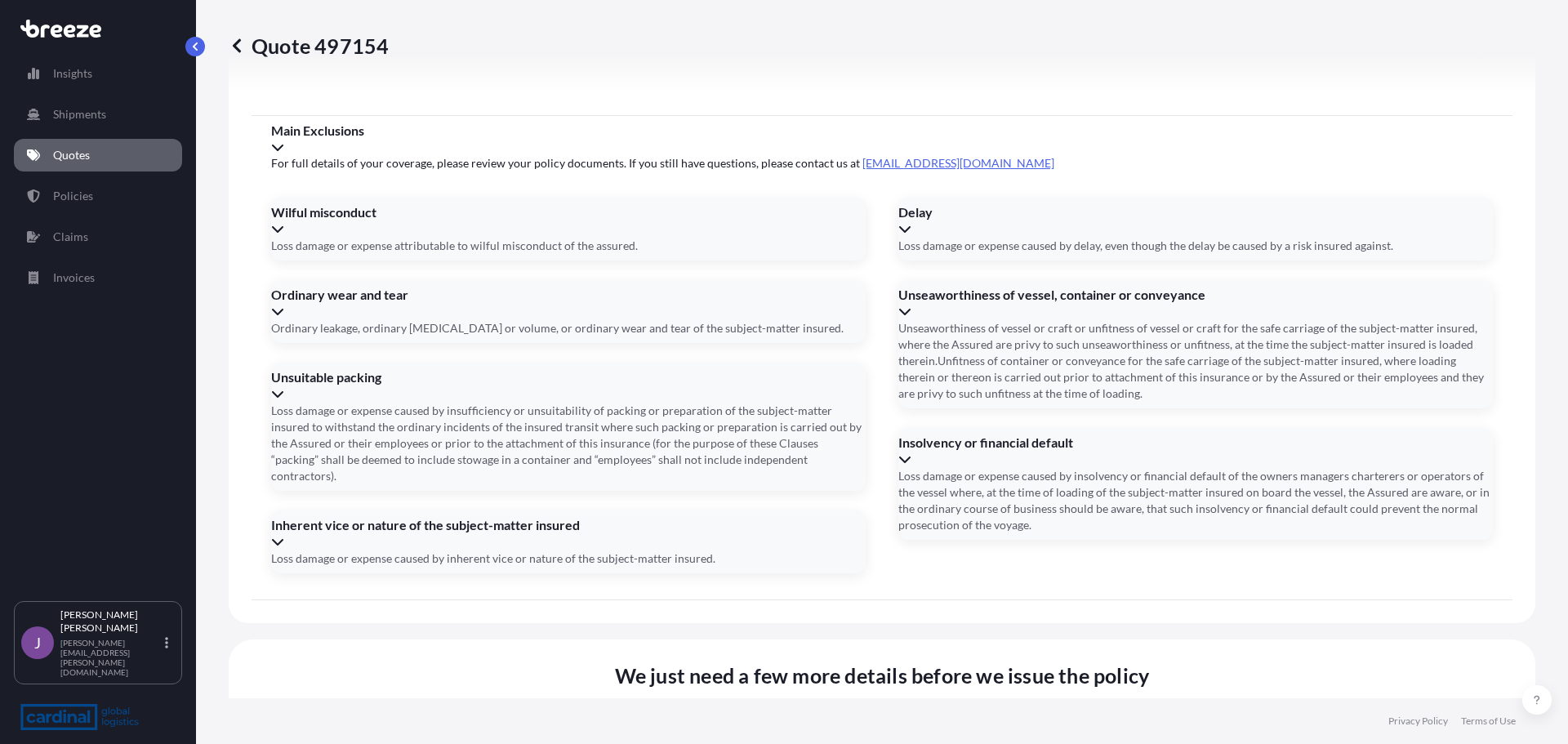
scroll to position [2173, 0]
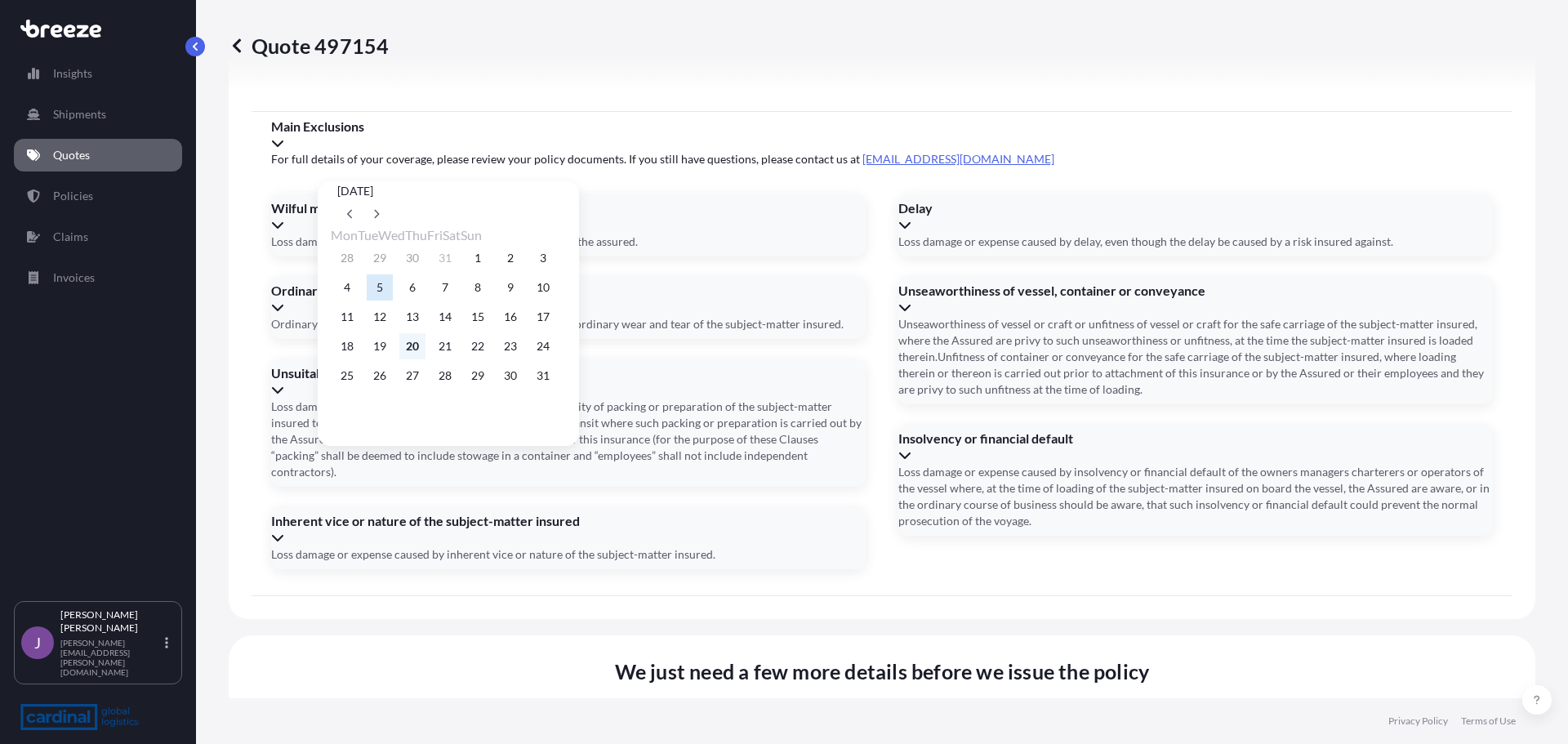
click at [425, 353] on button "20" at bounding box center [413, 346] width 26 height 26
type input "[DATE]"
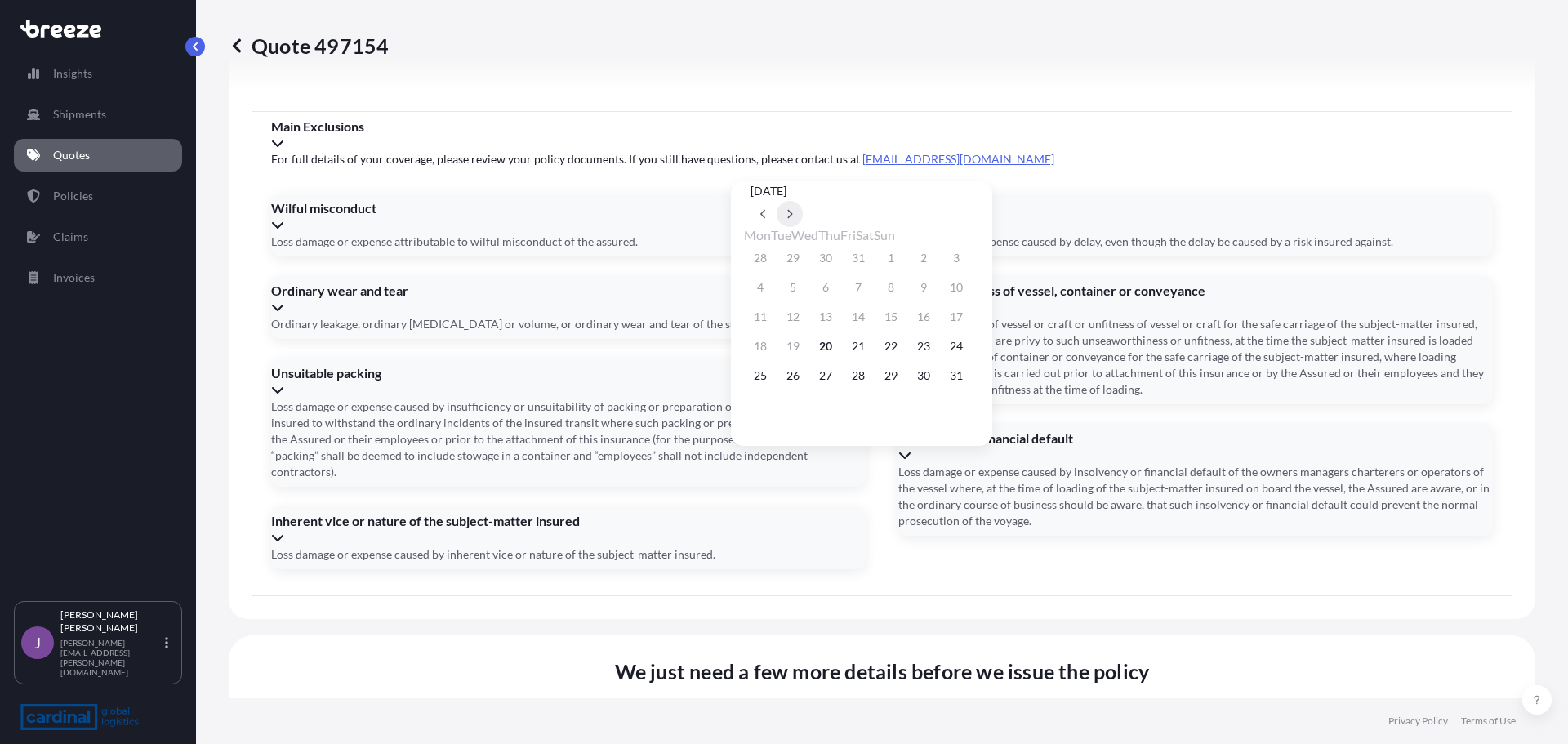
click at [793, 209] on icon at bounding box center [789, 213] width 6 height 10
click at [801, 259] on button "2" at bounding box center [793, 258] width 26 height 26
type input "[DATE]"
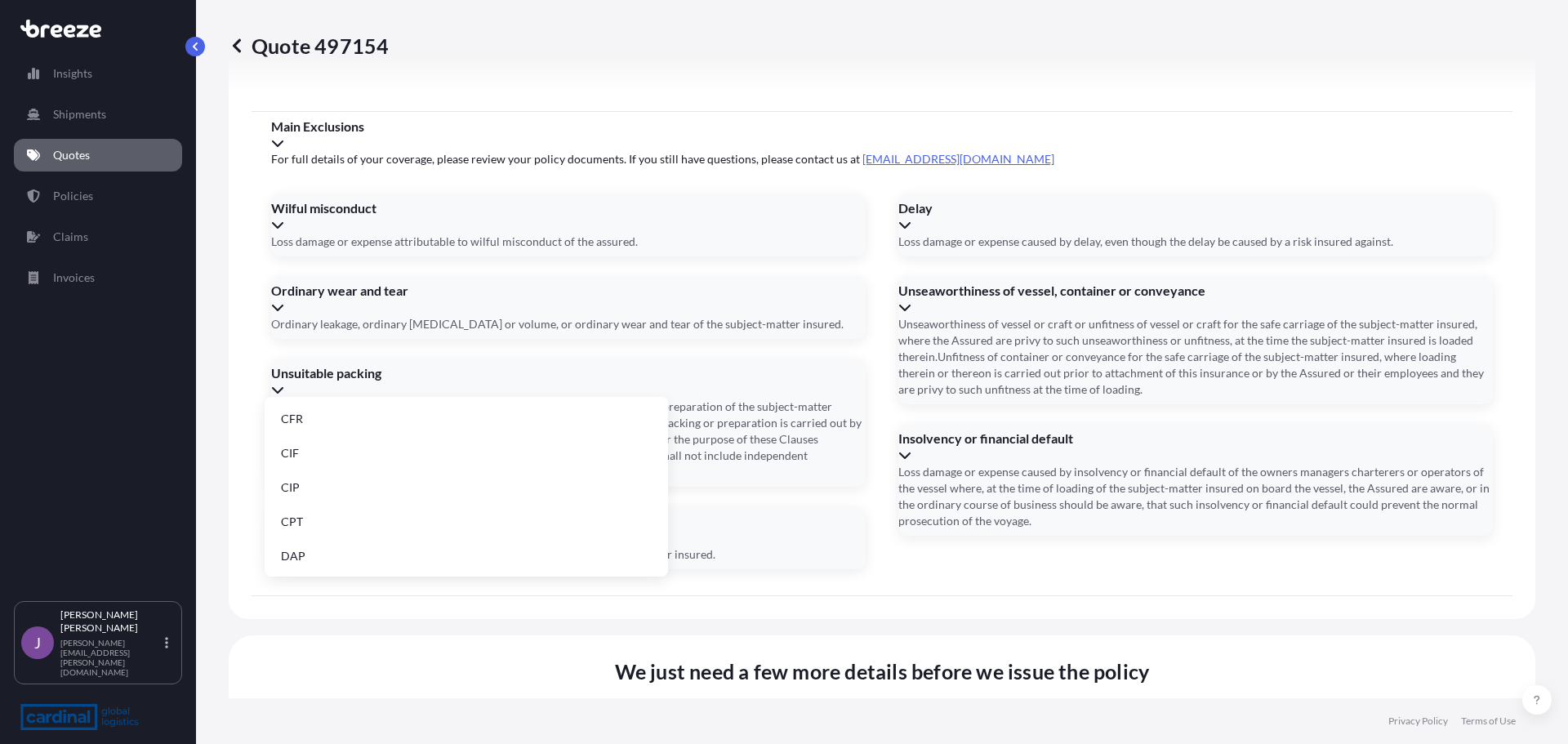
click at [319, 550] on li "DAP" at bounding box center [466, 555] width 390 height 31
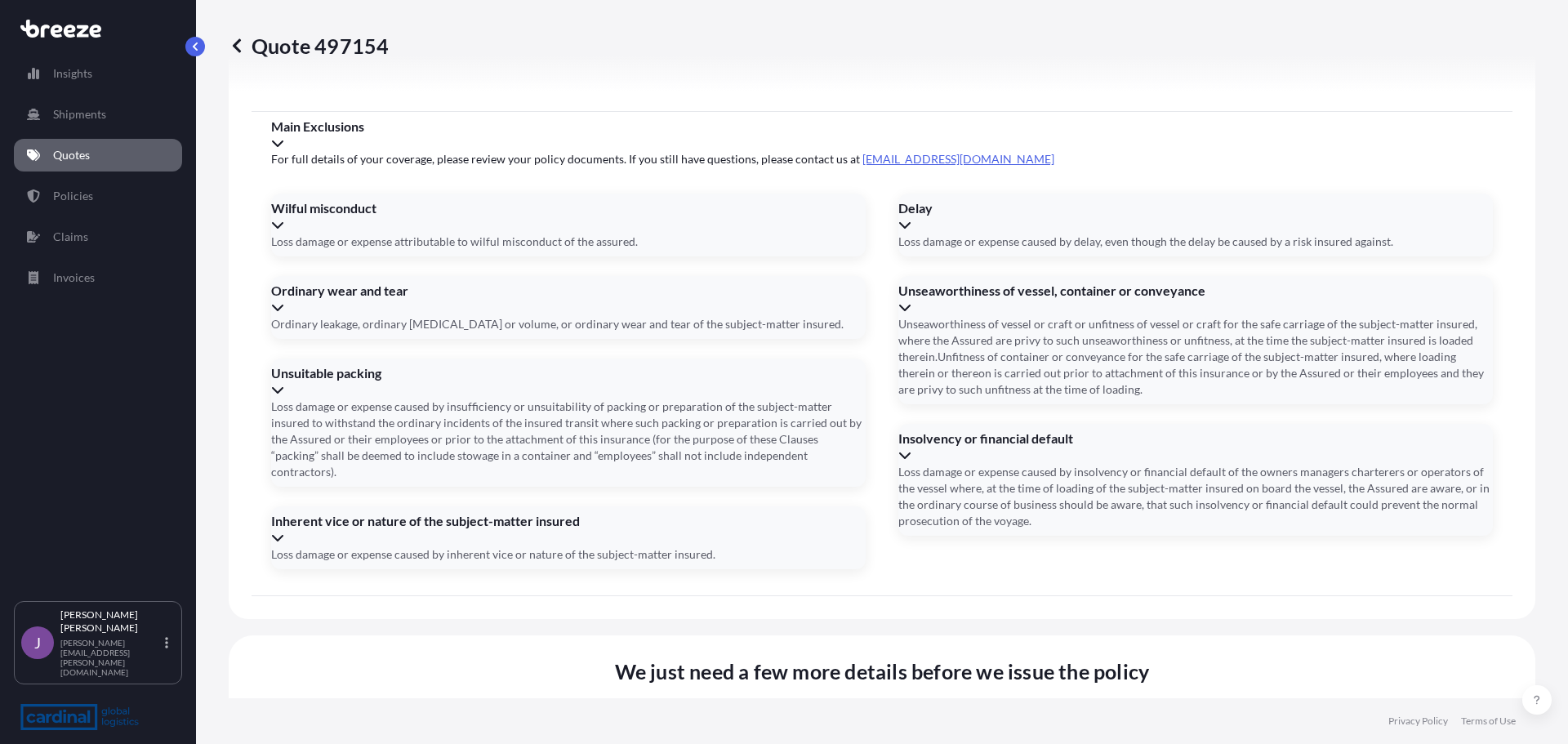
paste input "771-10873726"
paste input "10873730"
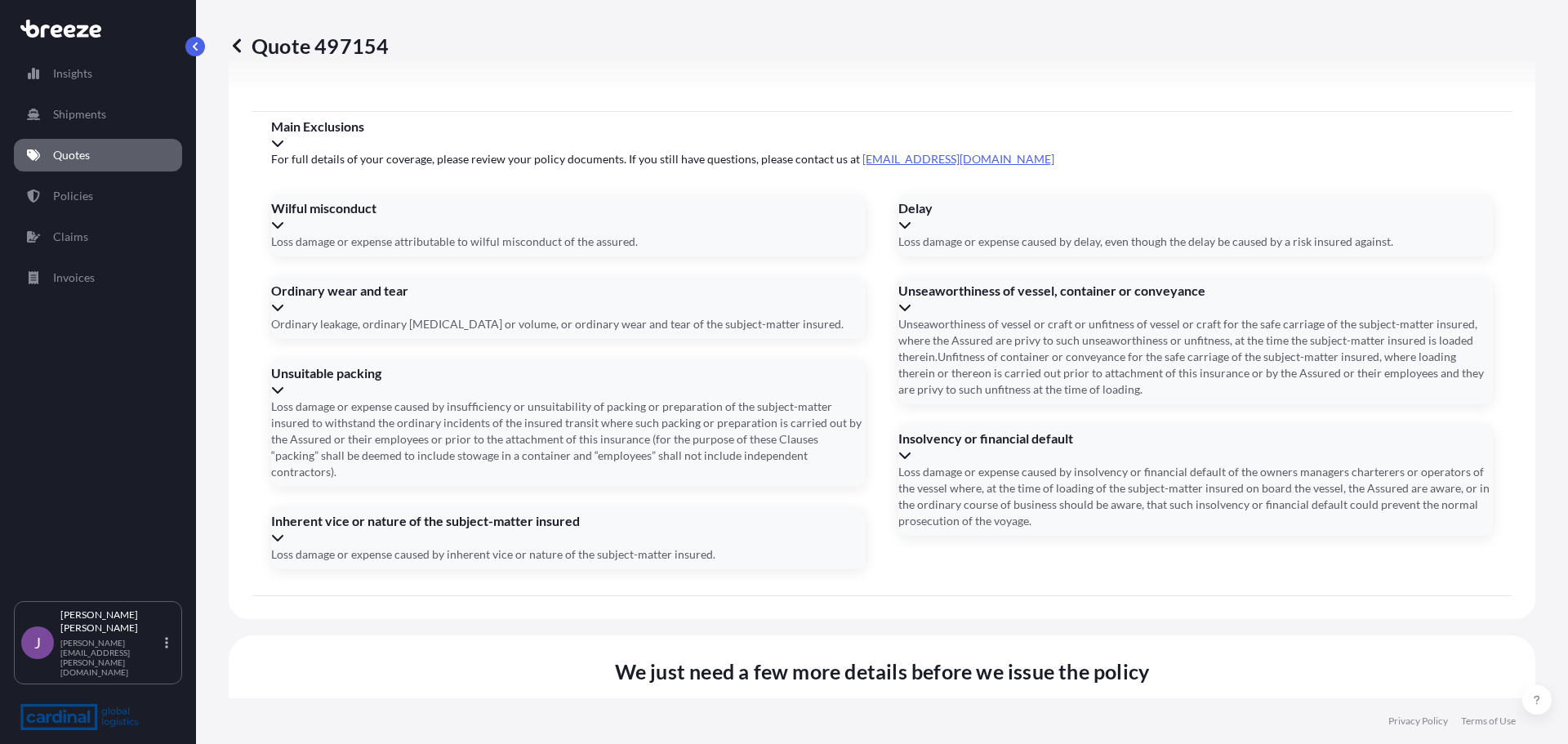
type input "77110873726, 77110873730"
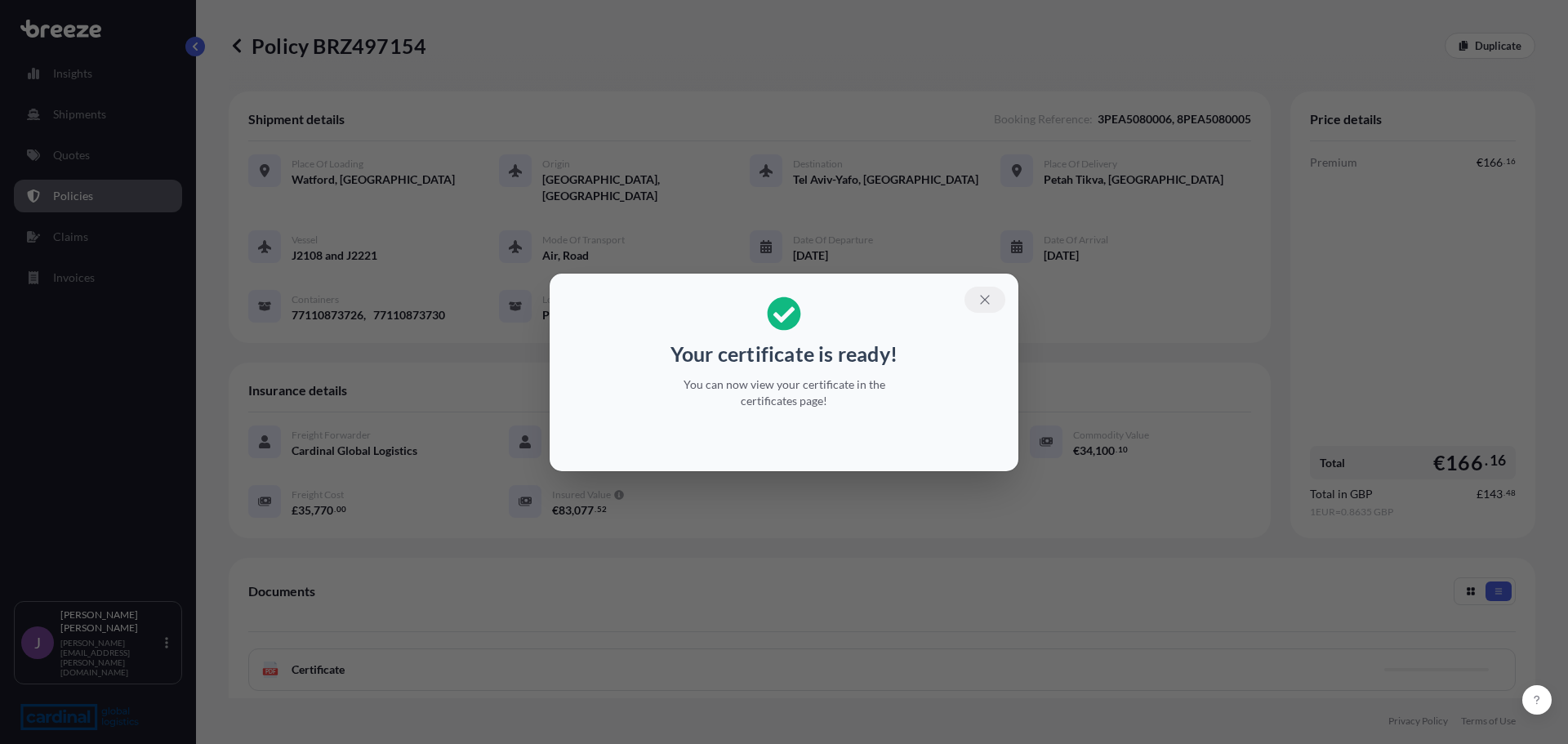
click at [981, 302] on icon "button" at bounding box center [985, 299] width 9 height 9
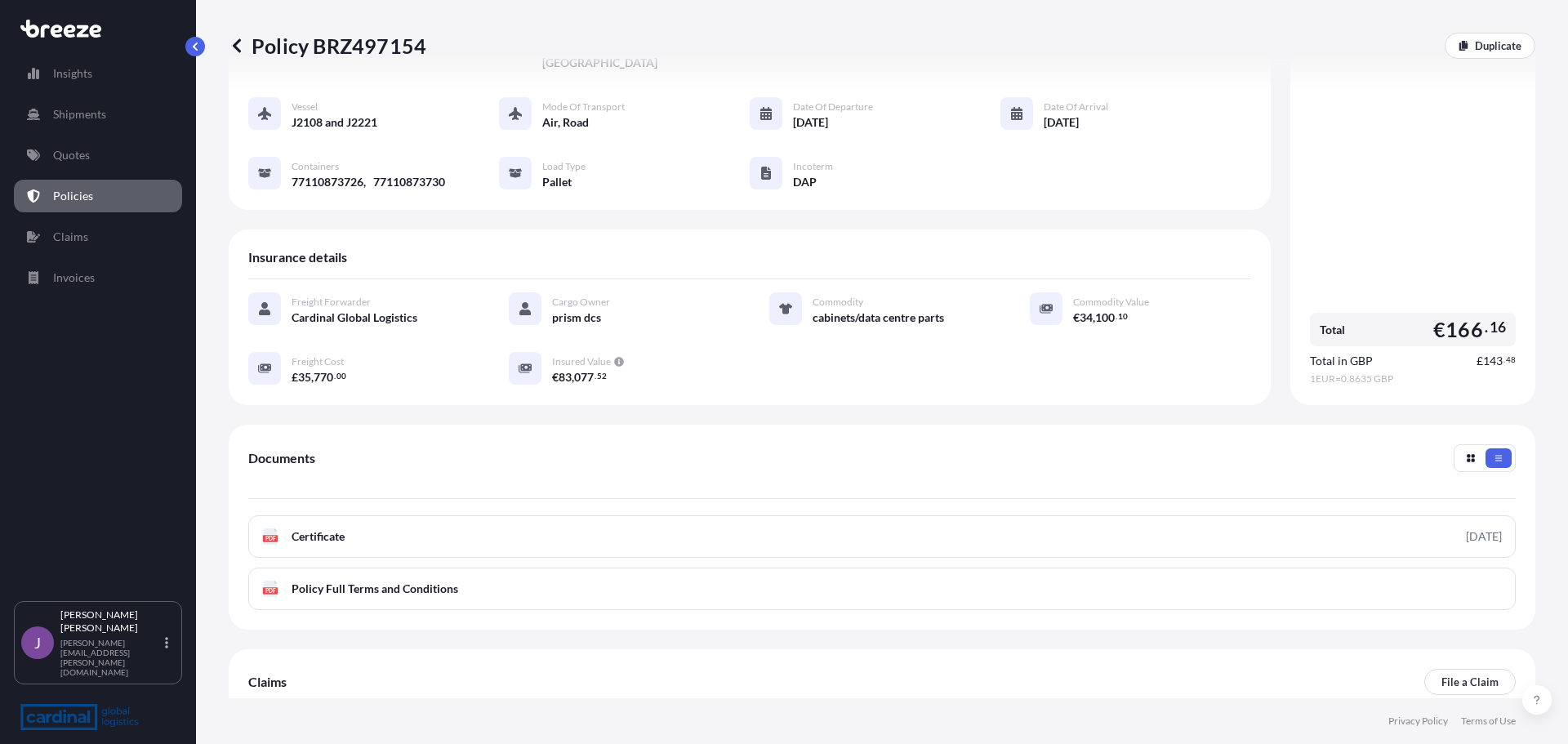
scroll to position [222, 0]
